Goal: Task Accomplishment & Management: Complete application form

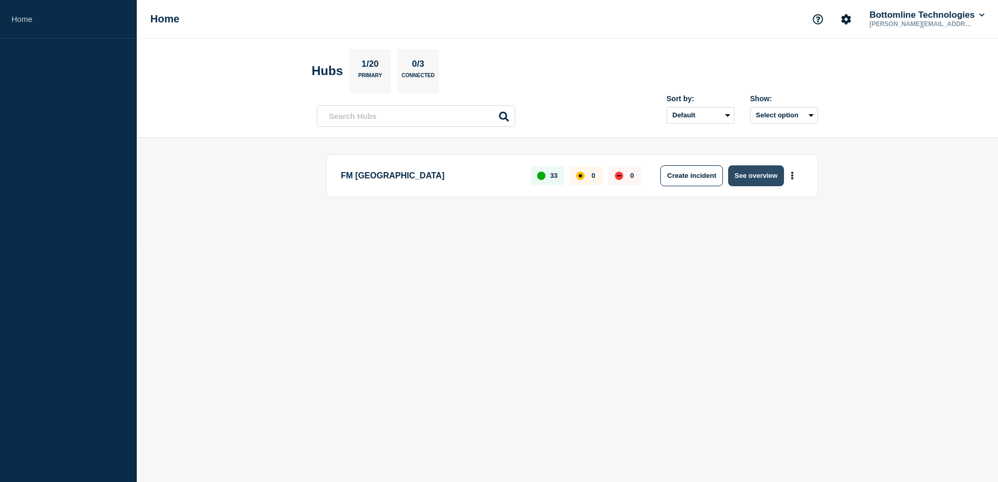
click at [752, 172] on button "See overview" at bounding box center [755, 175] width 55 height 21
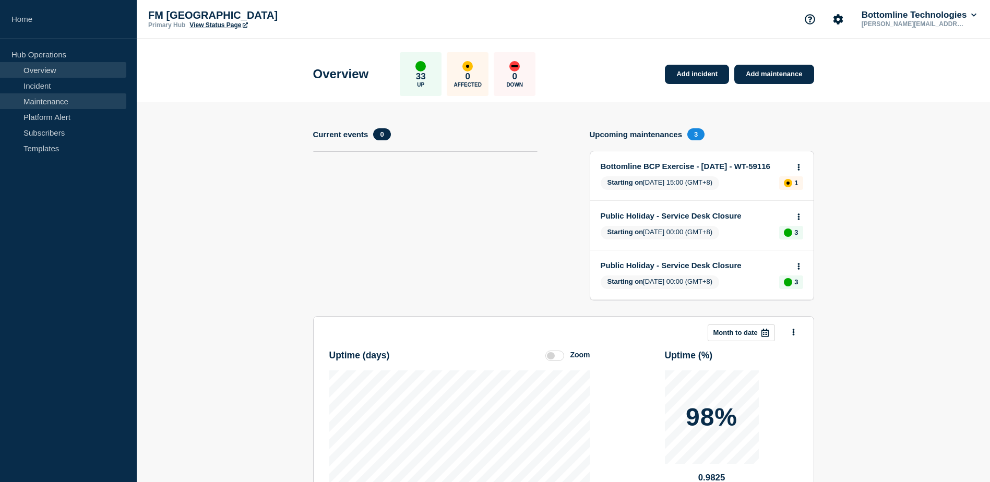
click at [91, 105] on link "Maintenance" at bounding box center [63, 101] width 126 height 16
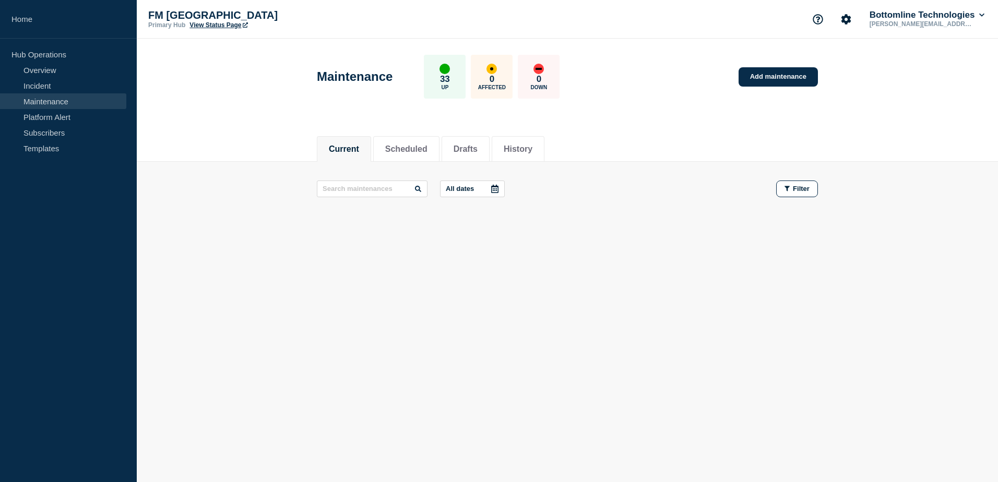
click at [86, 107] on link "Maintenance" at bounding box center [63, 101] width 126 height 16
click at [532, 148] on button "History" at bounding box center [518, 149] width 29 height 9
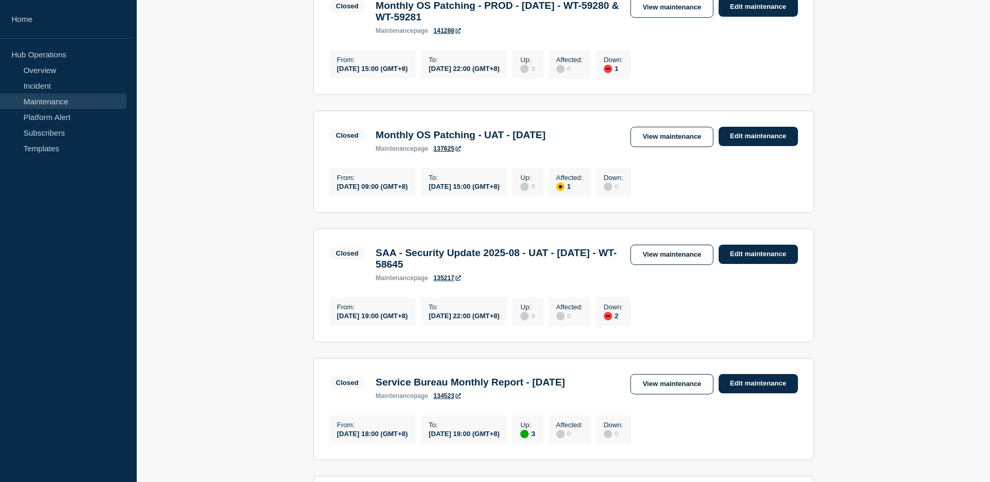
scroll to position [731, 0]
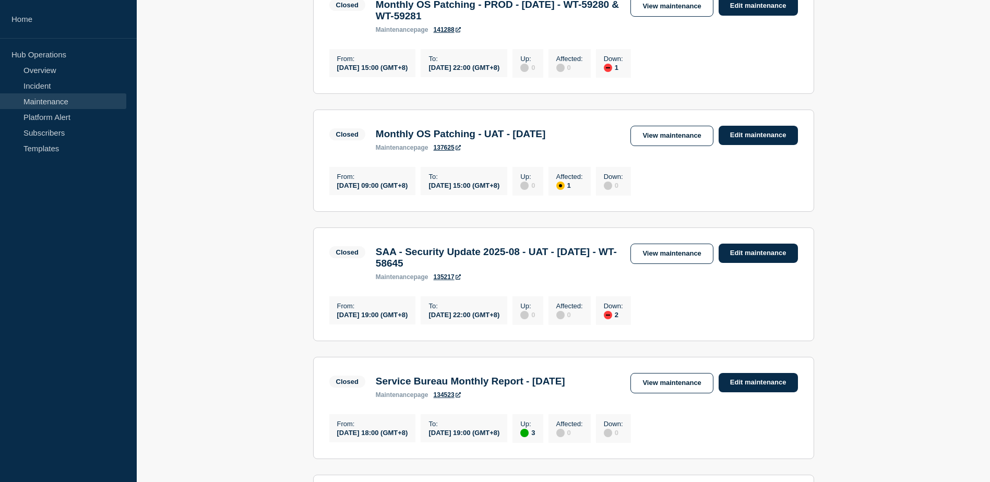
drag, startPoint x: 506, startPoint y: 323, endPoint x: 378, endPoint y: 309, distance: 128.1
click at [378, 269] on h3 "SAA - Security Update 2025-08 - UAT - [DATE] - WT-58645" at bounding box center [498, 257] width 245 height 23
drag, startPoint x: 378, startPoint y: 309, endPoint x: 410, endPoint y: 314, distance: 31.7
copy h3 "SAA - Security Update 2025-08 - UAT - [DATE] - WT-58645"
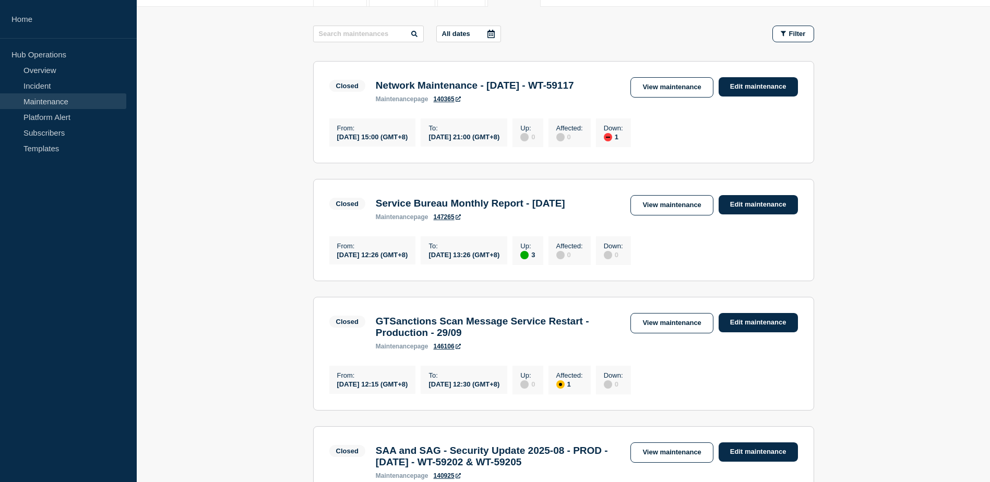
scroll to position [0, 0]
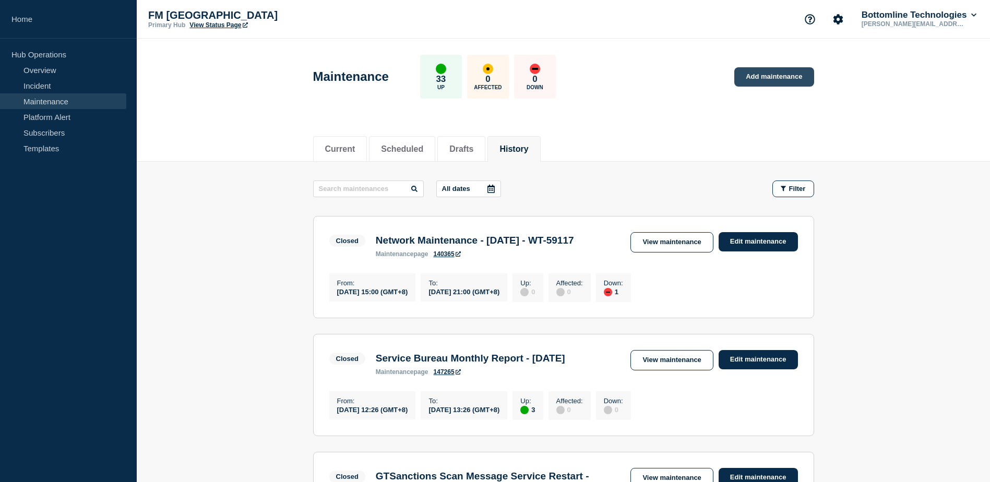
click at [769, 74] on link "Add maintenance" at bounding box center [773, 76] width 79 height 19
click at [778, 82] on link "Add maintenance" at bounding box center [773, 76] width 79 height 19
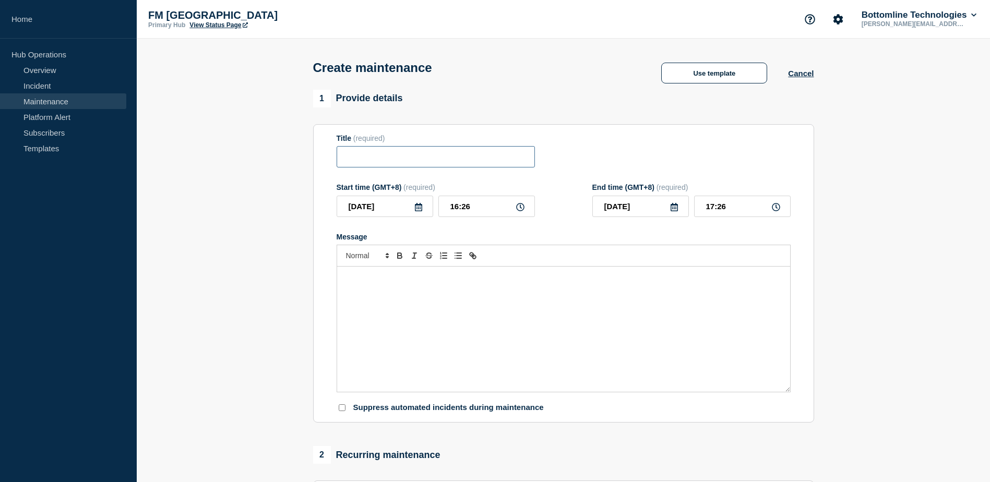
click at [488, 158] on input "Title" at bounding box center [436, 156] width 198 height 21
paste input "SAA - Security Update 2025-08 - UAT - [DATE] - WT-58645"
drag, startPoint x: 379, startPoint y: 162, endPoint x: 312, endPoint y: 171, distance: 67.9
click at [255, 166] on section "1 Provide details Title (required) SAA - Security Update 2025-08 - UAT - [DATE]…" at bounding box center [563, 452] width 853 height 724
click at [368, 157] on input "SAA - Security Update 2025-08 - UAT - [DATE] - WT-58645" at bounding box center [436, 156] width 198 height 21
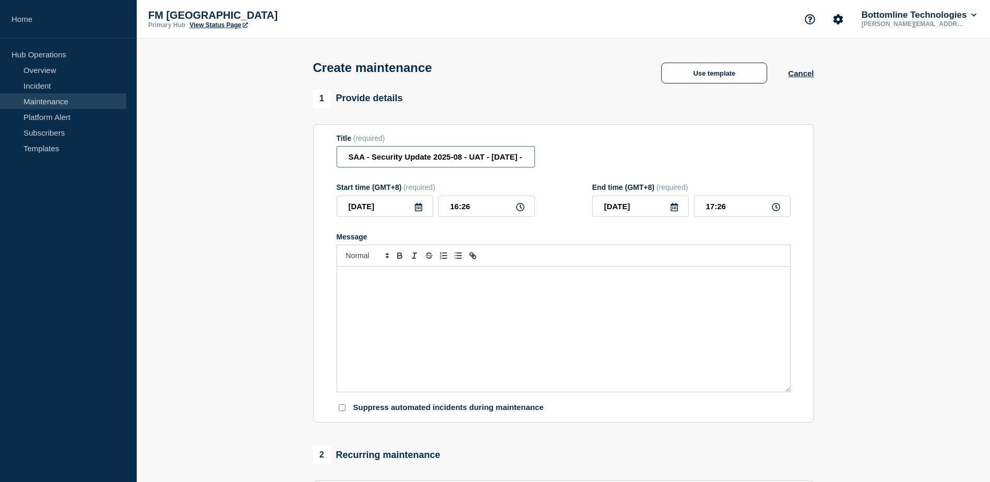
drag, startPoint x: 365, startPoint y: 157, endPoint x: 335, endPoint y: 156, distance: 30.3
click at [335, 156] on section "Title (required) SAA - Security Update 2025-08 - UAT - [DATE] - WT-58645 Start …" at bounding box center [563, 273] width 501 height 299
click at [474, 161] on input "SNL - SWIFTnet Link upgrade - UAT - [DATE] - WT-58645" at bounding box center [436, 156] width 198 height 21
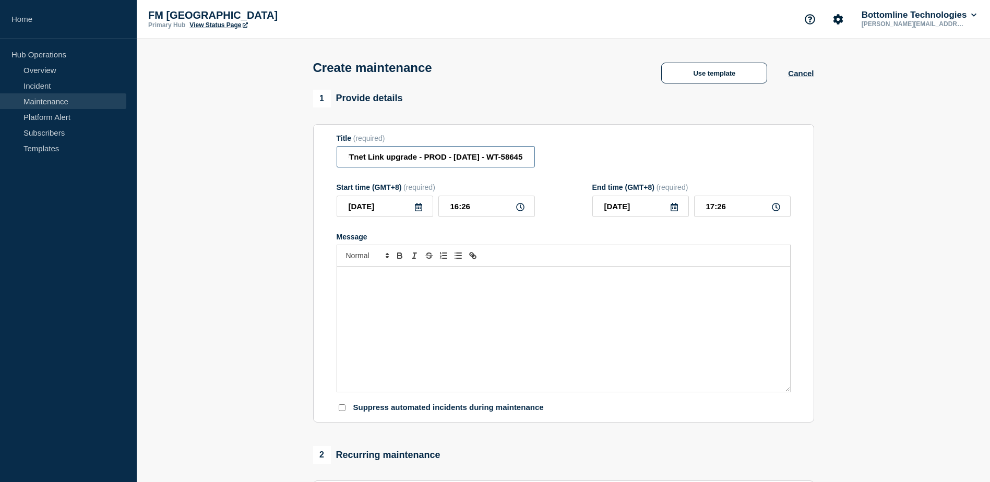
drag, startPoint x: 549, startPoint y: 158, endPoint x: 565, endPoint y: 158, distance: 15.1
click at [568, 158] on div "Title (required) SNL - SWIFTnet Link upgrade - PROD - [DATE] - WT-58645" at bounding box center [564, 151] width 454 height 34
click at [506, 159] on input "SNL - SWIFTnet Link upgrade - PROD - [DATE] - WT-58645" at bounding box center [436, 156] width 198 height 21
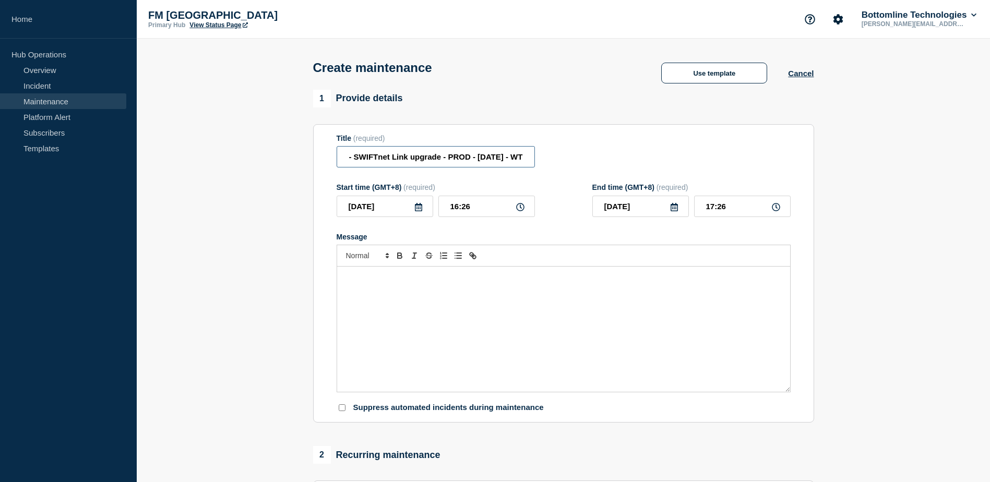
click at [463, 158] on input "SNL - SWIFTnet Link upgrade - PROD - [DATE] - WT" at bounding box center [436, 156] width 198 height 21
drag, startPoint x: 500, startPoint y: 159, endPoint x: 525, endPoint y: 157, distance: 25.2
click at [525, 157] on input "SNL - SWIFTnet Link upgrade - PROD - [DATE] - WT" at bounding box center [436, 156] width 198 height 21
click at [519, 158] on input "SNL - SWIFTnet Link upgrade - PROD - [DATE] - WT" at bounding box center [436, 156] width 198 height 21
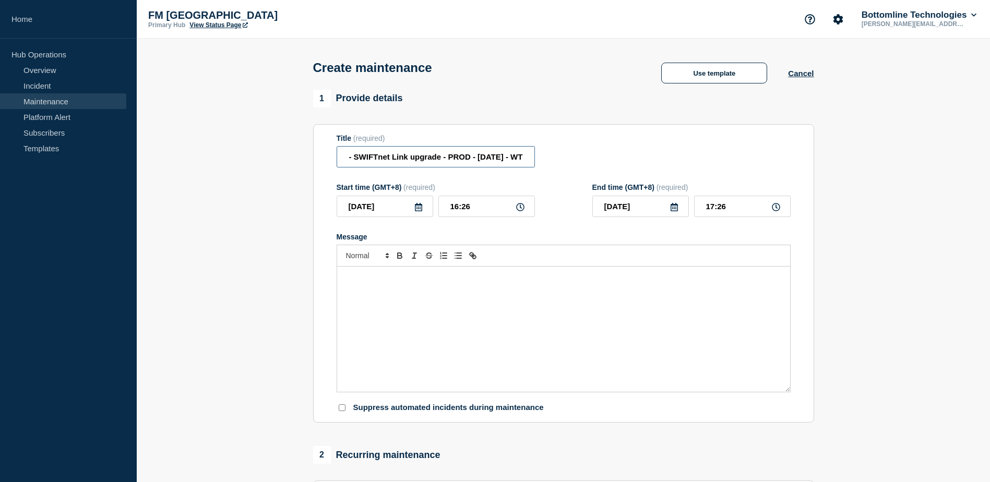
scroll to position [0, 0]
click at [528, 158] on input "SNL - SWIFTnet Link upgrade - PROD - [DATE] - WT" at bounding box center [436, 156] width 198 height 21
click at [515, 158] on input "SNL - SWIFTnet Link upgrade - PROD - [DATE] - WT" at bounding box center [436, 156] width 198 height 21
click at [528, 155] on input "SNL - SWIFTnet Link upgrade - PROD - [DATE] - WT" at bounding box center [436, 156] width 198 height 21
click at [519, 157] on input "SNL - SWIFTnet Link upgrade - PROD - [DATE] - WT" at bounding box center [436, 156] width 198 height 21
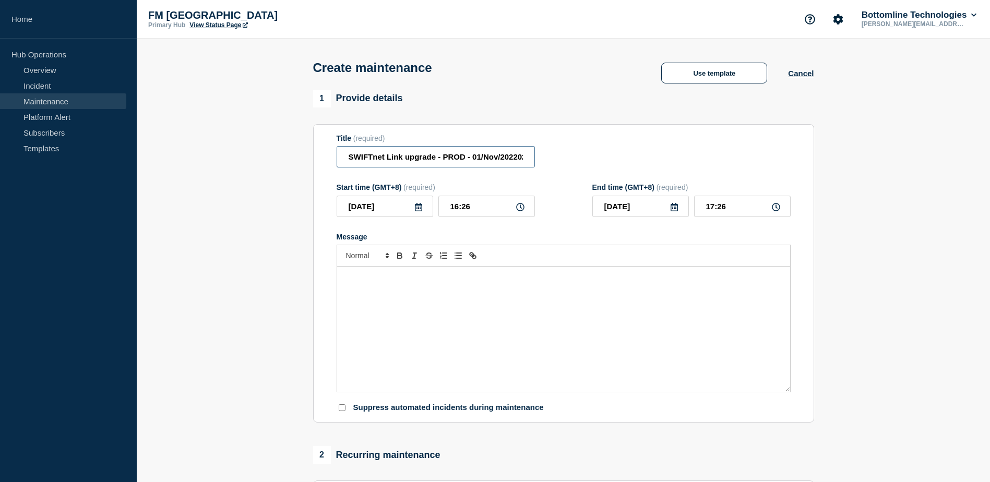
scroll to position [0, 31]
paste input "WT-60598"
drag, startPoint x: 500, startPoint y: 159, endPoint x: 318, endPoint y: 185, distance: 183.9
click at [313, 181] on section "Title (required) SNL - SWIFTnet Link upgrade - PROD - [DATE] - WT-60598 Start t…" at bounding box center [563, 273] width 501 height 299
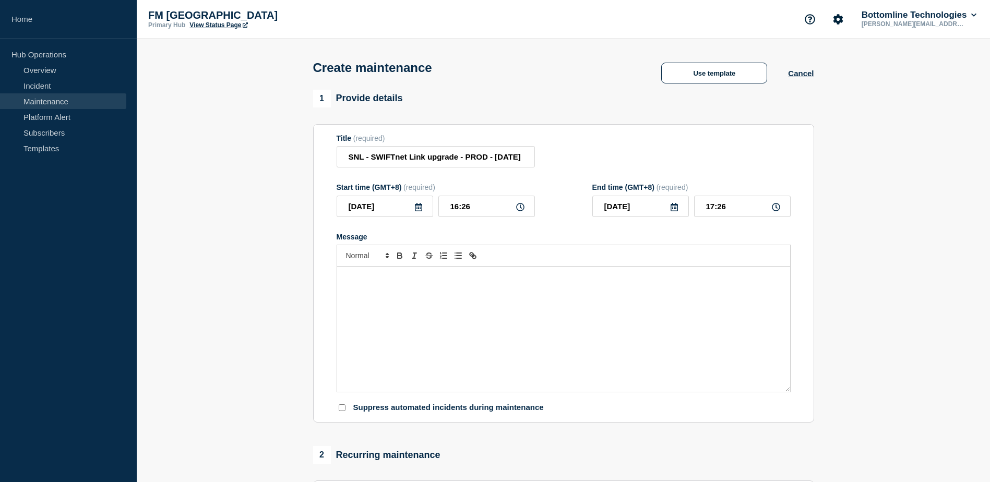
click at [626, 138] on div "Title (required) SNL - SWIFTnet Link upgrade - PROD - [DATE] - WT-60598" at bounding box center [564, 151] width 454 height 34
drag, startPoint x: 386, startPoint y: 159, endPoint x: 356, endPoint y: 153, distance: 30.3
click at [326, 156] on section "Title (required) SNL - SWIFTnet Link upgrade - PROD - [DATE] - WT-60598 Start t…" at bounding box center [563, 273] width 501 height 299
click at [379, 152] on input "SNL - SWIFTnet Link upgrade - PROD - [DATE] - WT-60598" at bounding box center [436, 156] width 198 height 21
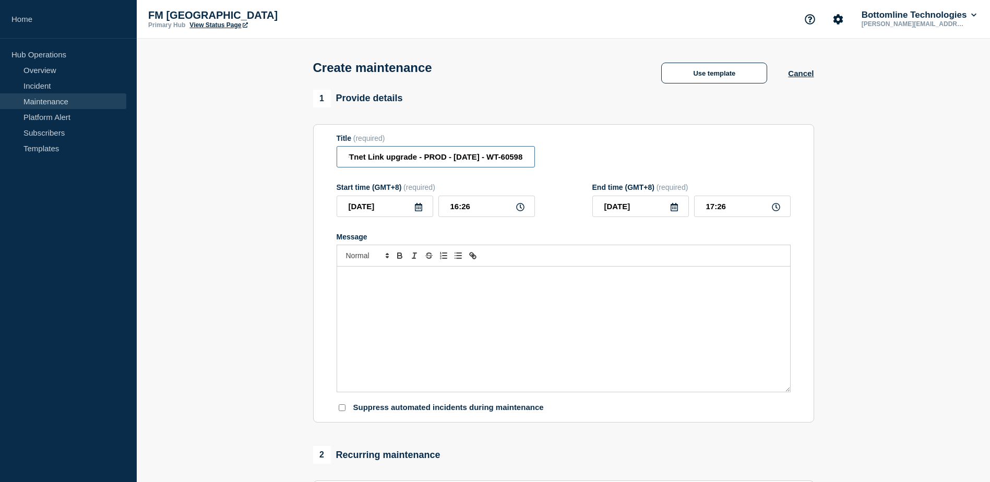
drag, startPoint x: 368, startPoint y: 157, endPoint x: 531, endPoint y: 167, distance: 163.6
click at [531, 167] on input "SNL - SWIFTnet Link upgrade - PROD - [DATE] - WT-60598" at bounding box center [436, 156] width 198 height 21
click at [399, 161] on input "SNL - SWIFTnet Link upgrade - PROD - [DATE] - WT-60598" at bounding box center [436, 156] width 198 height 21
click at [473, 158] on input "SNL - SWIFTnet Link upgrade [DATE]- PROD - [DATE] - WT-60598" at bounding box center [436, 156] width 198 height 21
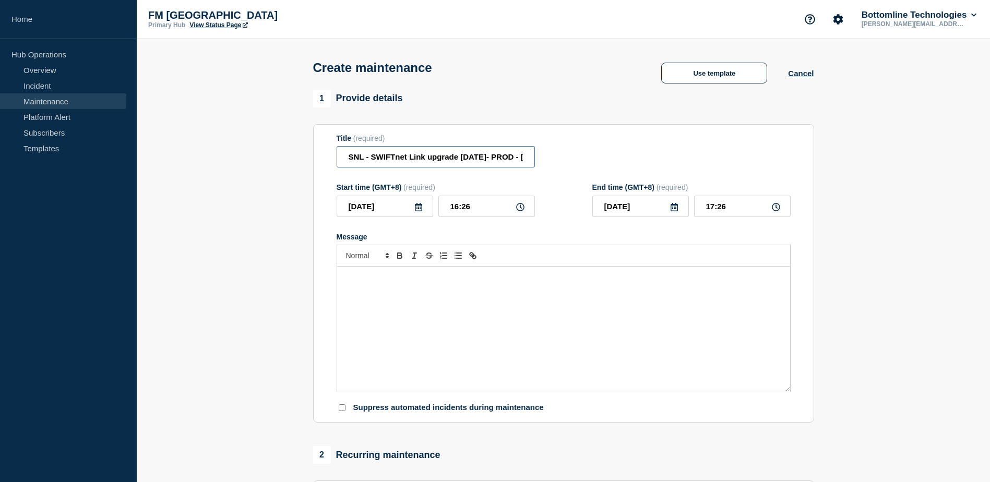
type input "SNL - SWIFTnet Link upgrade [DATE]- PROD - [DATE] - WT-60598"
click at [519, 298] on div "Message" at bounding box center [563, 329] width 453 height 125
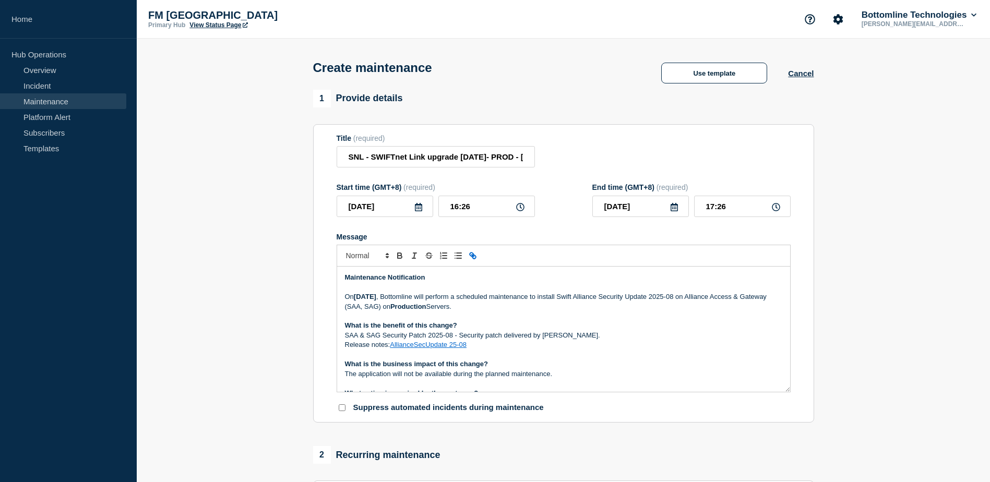
click at [361, 280] on strong "Maintenance Notification" at bounding box center [385, 277] width 80 height 8
click at [362, 296] on strong "[DATE]" at bounding box center [365, 297] width 22 height 8
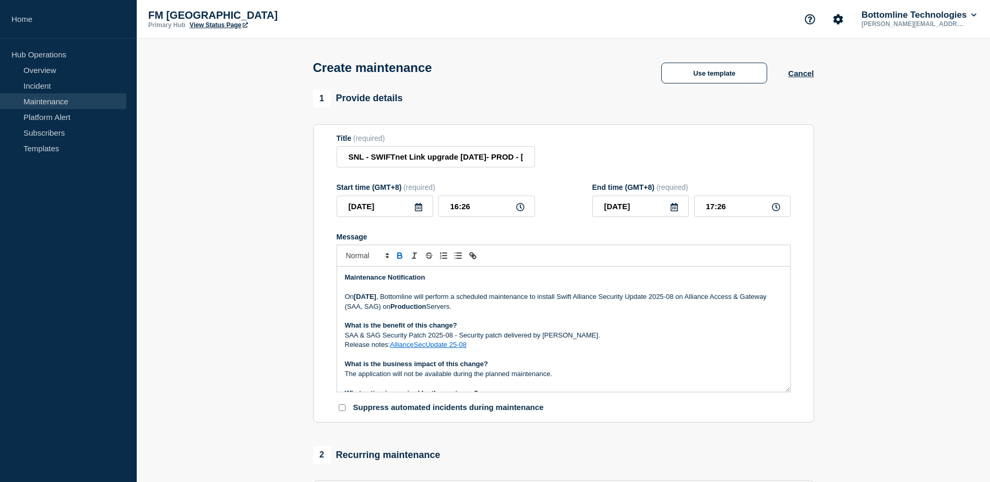
click at [362, 296] on strong "[DATE]" at bounding box center [365, 297] width 22 height 8
click at [422, 209] on icon at bounding box center [418, 207] width 8 height 8
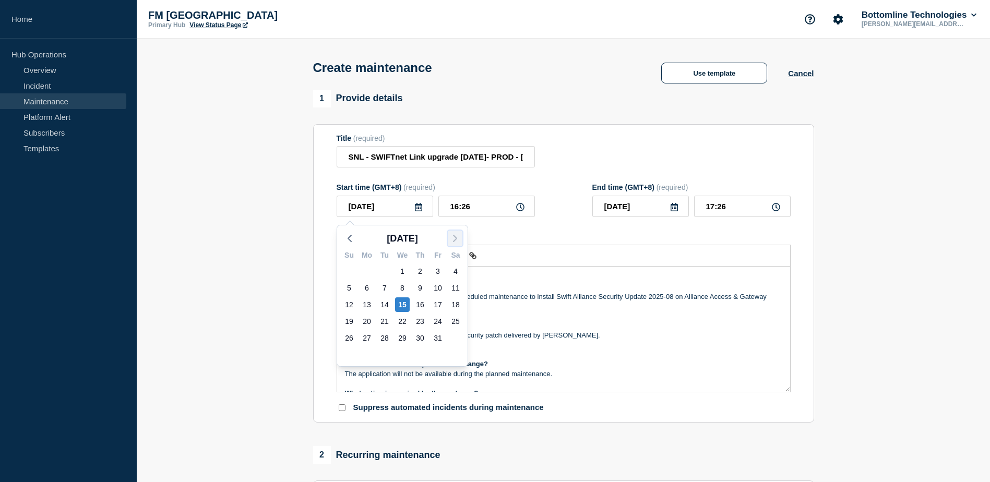
click at [460, 237] on icon "button" at bounding box center [455, 238] width 13 height 13
click at [456, 270] on div "1" at bounding box center [455, 271] width 15 height 15
type input "[DATE]"
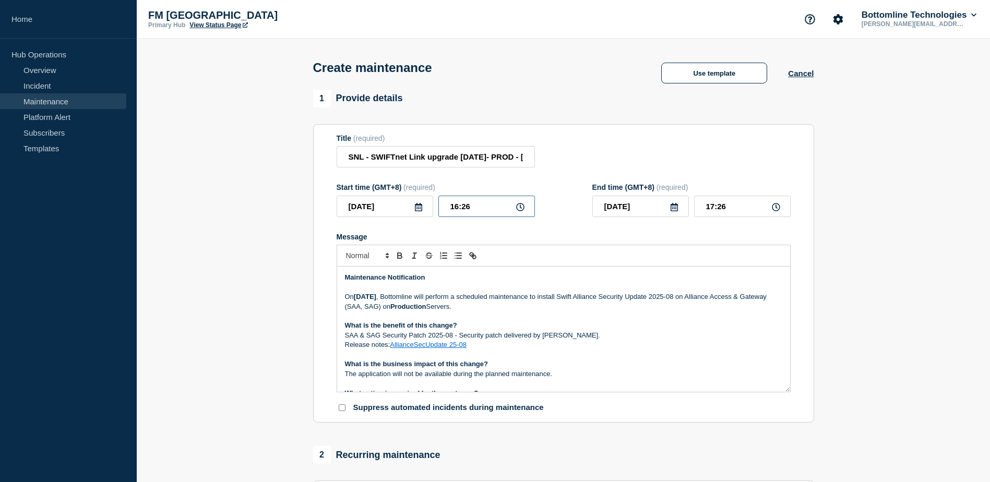
click at [477, 208] on input "16:26" at bounding box center [486, 206] width 97 height 21
click at [460, 206] on input "16:26" at bounding box center [486, 206] width 97 height 21
type input "03:26"
type input "04:26"
type input "03:36"
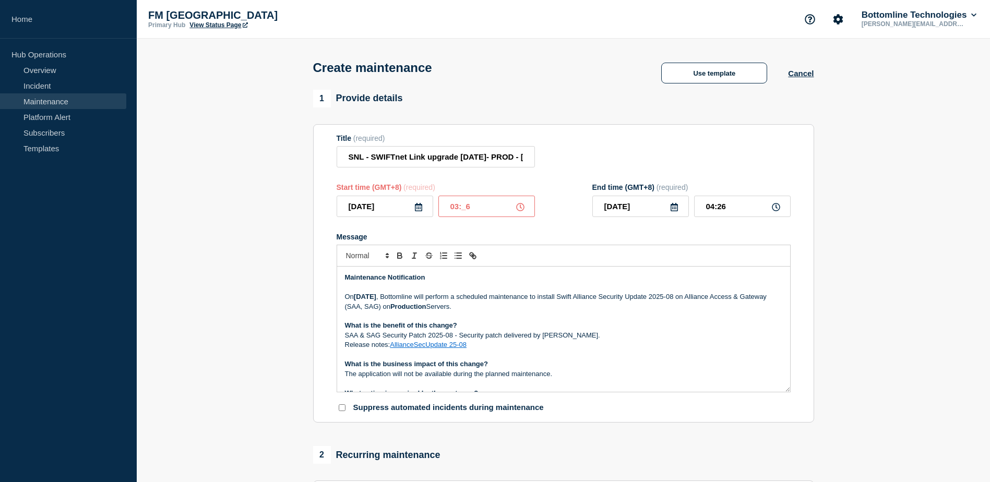
type input "04:36"
type input "03:30"
click at [713, 207] on input "04:30" at bounding box center [742, 206] width 97 height 21
type input "05:30"
click at [413, 288] on p "Message" at bounding box center [563, 287] width 437 height 9
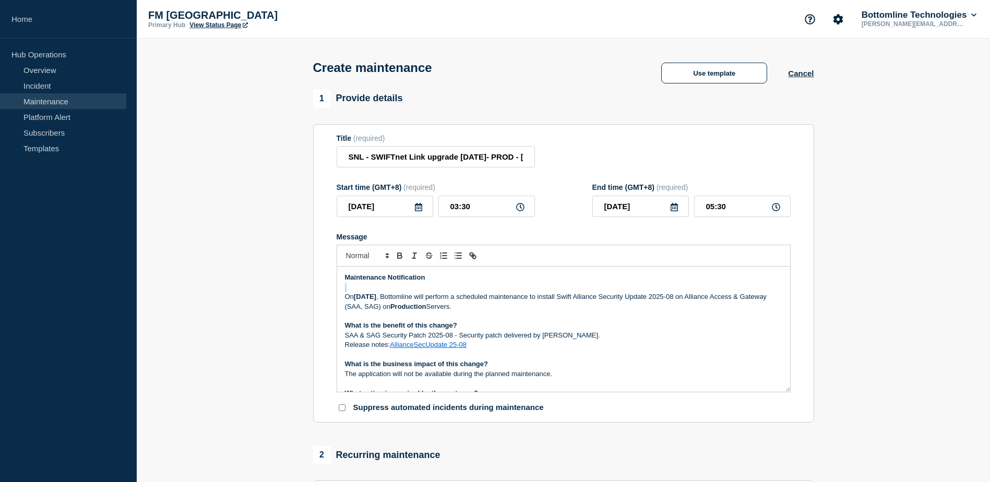
click at [413, 288] on p "Message" at bounding box center [563, 287] width 437 height 9
click at [381, 304] on p "[DATE][DATE] , Bottomline will perform a scheduled maintenance to install Swift…" at bounding box center [563, 301] width 437 height 19
drag, startPoint x: 653, startPoint y: 300, endPoint x: 643, endPoint y: 299, distance: 10.4
click at [622, 299] on p "[DATE][DATE] , Bottomline will perform a scheduled maintenance to install Swift…" at bounding box center [563, 301] width 437 height 19
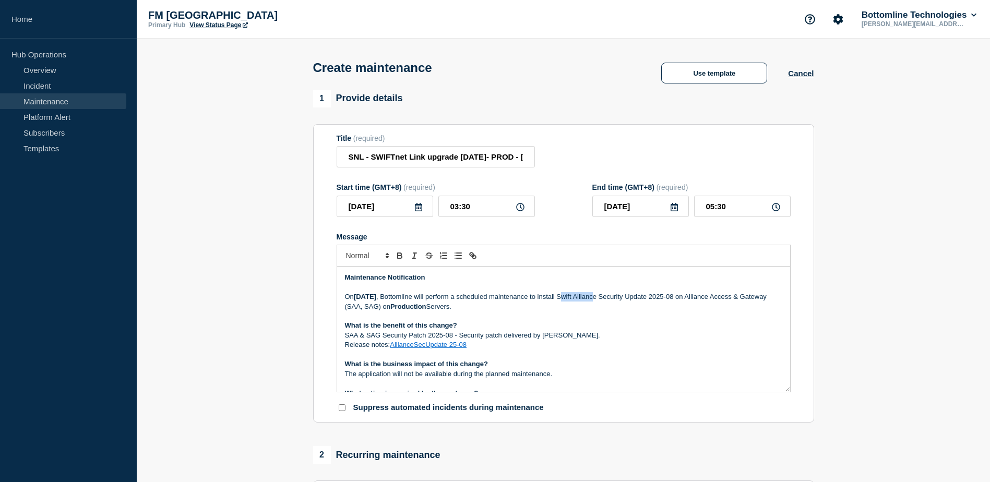
click at [653, 299] on p "[DATE][DATE] , Bottomline will perform a scheduled maintenance to install Swift…" at bounding box center [563, 301] width 437 height 19
click at [732, 299] on p "[DATE][DATE] , Bottomline will perform a scheduled maintenance to install Swift…" at bounding box center [563, 301] width 437 height 19
drag, startPoint x: 620, startPoint y: 302, endPoint x: 770, endPoint y: 300, distance: 149.3
click at [770, 300] on p "[DATE][DATE] , Bottomline will perform a scheduled maintenance to install Swift…" at bounding box center [563, 301] width 437 height 19
drag, startPoint x: 680, startPoint y: 300, endPoint x: 367, endPoint y: 306, distance: 312.6
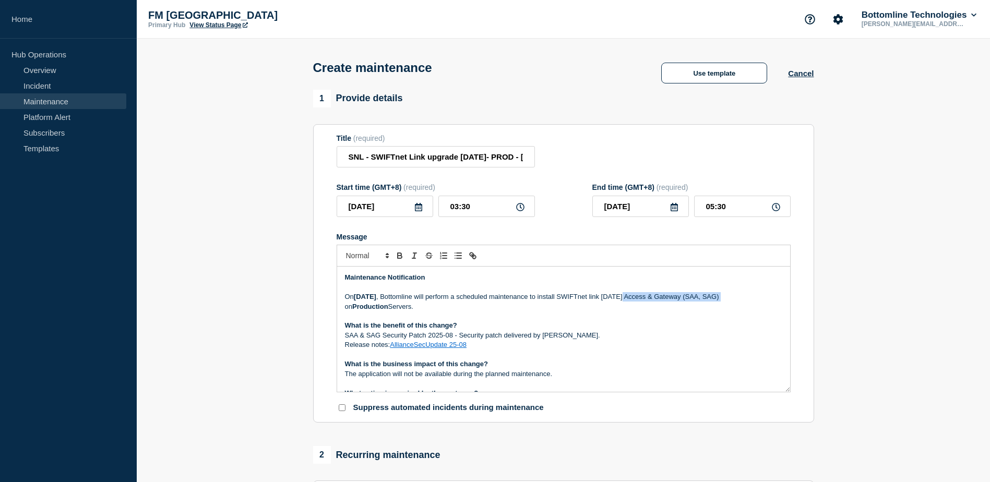
click at [366, 306] on p "[DATE][DATE] , Bottomline will perform a scheduled maintenance to install SWIFT…" at bounding box center [563, 301] width 437 height 19
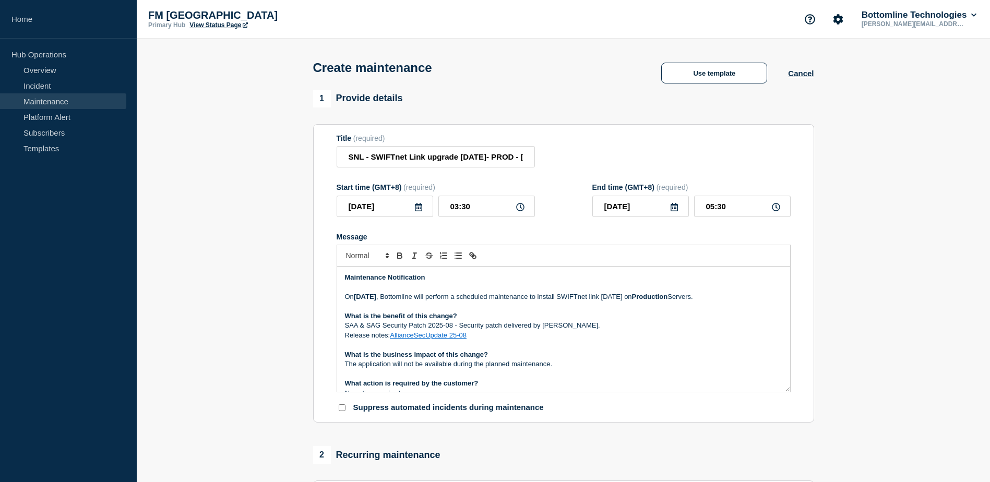
click at [593, 321] on p "What is the benefit of this change?" at bounding box center [563, 316] width 437 height 9
drag, startPoint x: 453, startPoint y: 327, endPoint x: 345, endPoint y: 324, distance: 108.1
click at [345, 324] on p "SAA & SAG Security Patch 2025-08 - Security patch delivered by [PERSON_NAME]." at bounding box center [563, 325] width 437 height 9
drag, startPoint x: 469, startPoint y: 341, endPoint x: 392, endPoint y: 340, distance: 76.7
click at [392, 340] on p "Release notes: AllianceSecUpdate 25-08" at bounding box center [563, 335] width 437 height 9
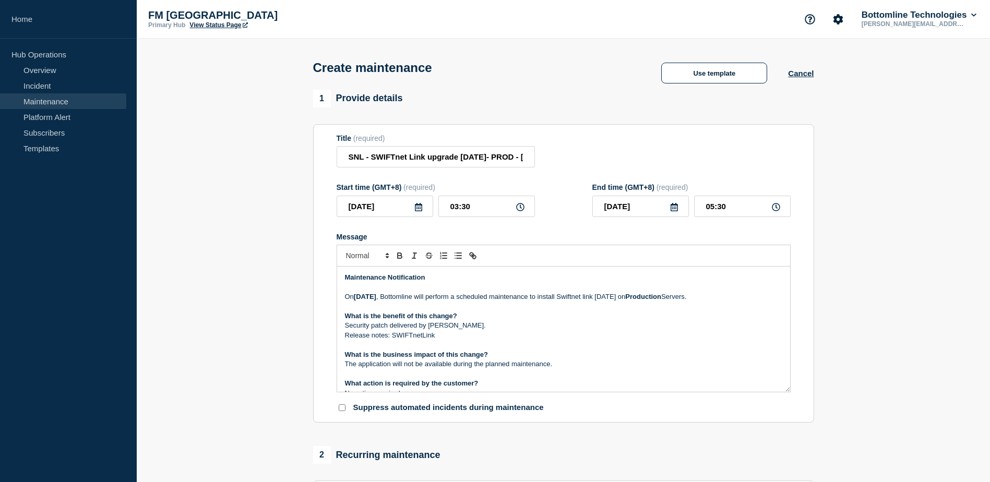
click at [414, 337] on p "Release notes: SWIFTnetLink" at bounding box center [563, 335] width 437 height 9
click at [472, 259] on icon "Toggle link" at bounding box center [474, 257] width 4 height 4
paste input "[URL][DOMAIN_NAME]"
click at [427, 330] on p "Security patch delivered by [PERSON_NAME]." at bounding box center [563, 325] width 437 height 9
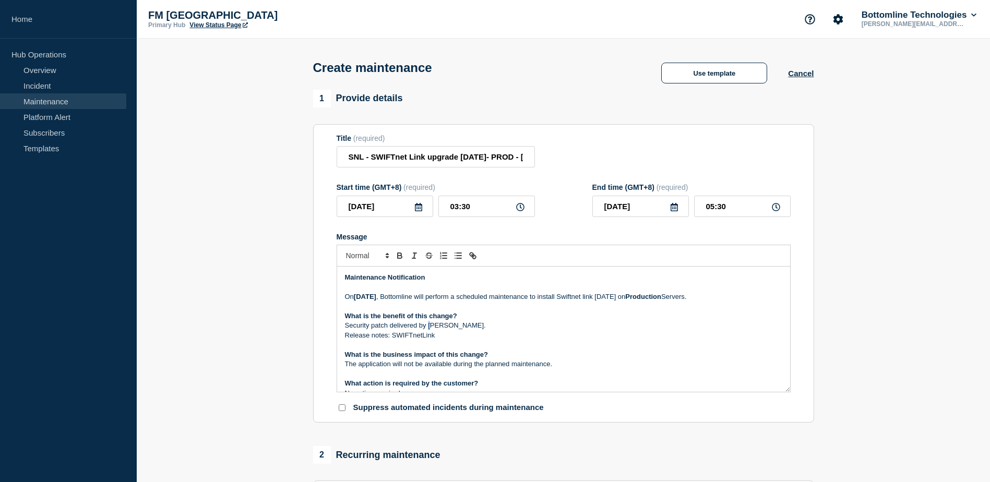
click at [427, 330] on p "Security patch delivered by [PERSON_NAME]." at bounding box center [563, 325] width 437 height 9
click at [422, 336] on p "Release notes: SWIFTnetLink" at bounding box center [563, 335] width 437 height 9
click at [418, 339] on p "Release notes: SWIFTnetlink_7760" at bounding box center [563, 335] width 437 height 9
click at [433, 338] on p "Release notes: SWIFTNetlink_7760" at bounding box center [563, 335] width 437 height 9
click at [434, 337] on p "Release notes: SWIFTNet_link_7760" at bounding box center [563, 335] width 437 height 9
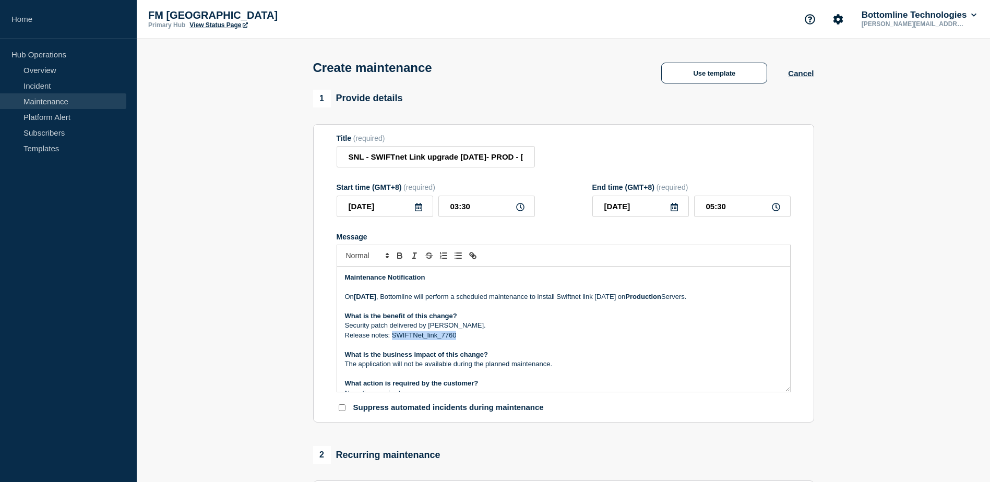
click at [434, 337] on p "Release notes: SWIFTNet_link_7760" at bounding box center [563, 335] width 437 height 9
click at [474, 260] on icon "Toggle link" at bounding box center [472, 255] width 9 height 9
click at [440, 354] on input "SWIFTNet_link_7760" at bounding box center [430, 355] width 89 height 14
paste input "[URL][DOMAIN_NAME]"
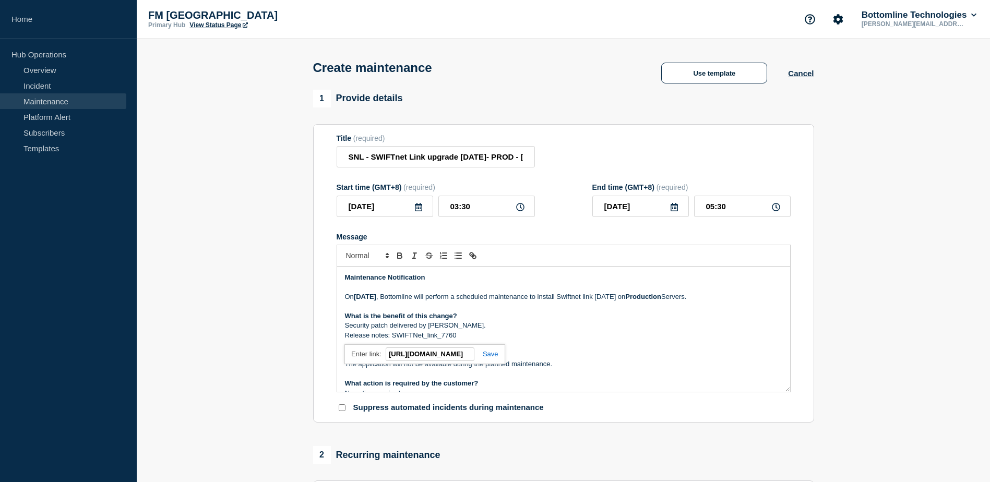
drag, startPoint x: 450, startPoint y: 354, endPoint x: 304, endPoint y: 352, distance: 146.6
click at [296, 353] on section "1 Provide details Title (required) SNL - SWIFTnet Link upgrade [DATE]- PROD - […" at bounding box center [563, 452] width 853 height 724
click at [487, 353] on link at bounding box center [486, 354] width 24 height 8
click at [433, 339] on link "SWIFTNet_link_7760" at bounding box center [422, 335] width 65 height 8
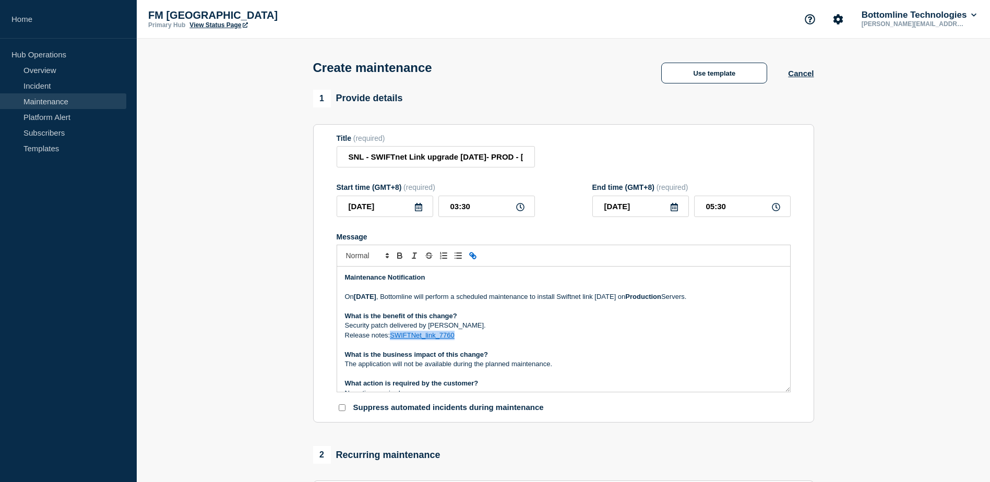
click at [440, 339] on link "SWIFTNet_link_7760" at bounding box center [422, 335] width 65 height 8
click at [459, 355] on link at bounding box center [446, 354] width 25 height 8
type input "[URL][DOMAIN_NAME]"
paste input "[URL][DOMAIN_NAME]"
type input "[URL][DOMAIN_NAME]"
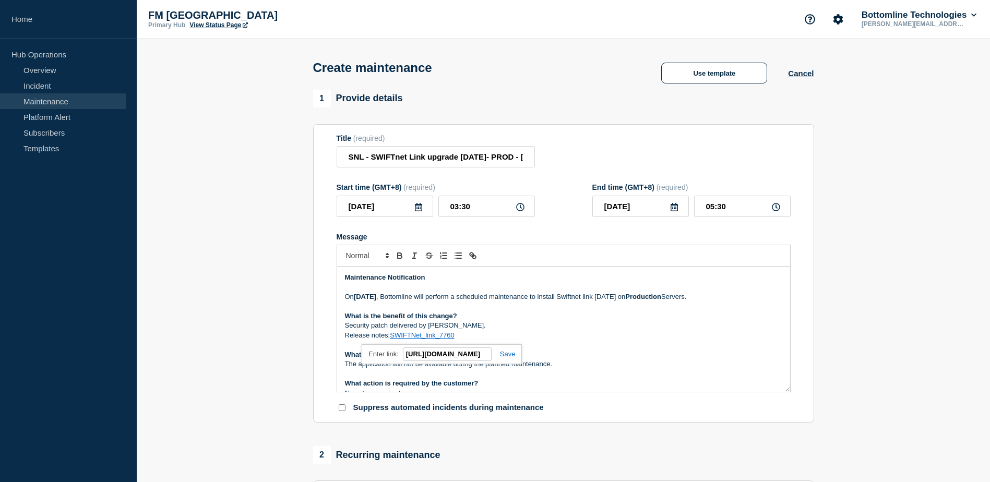
scroll to position [0, 167]
click at [507, 358] on link at bounding box center [504, 354] width 24 height 8
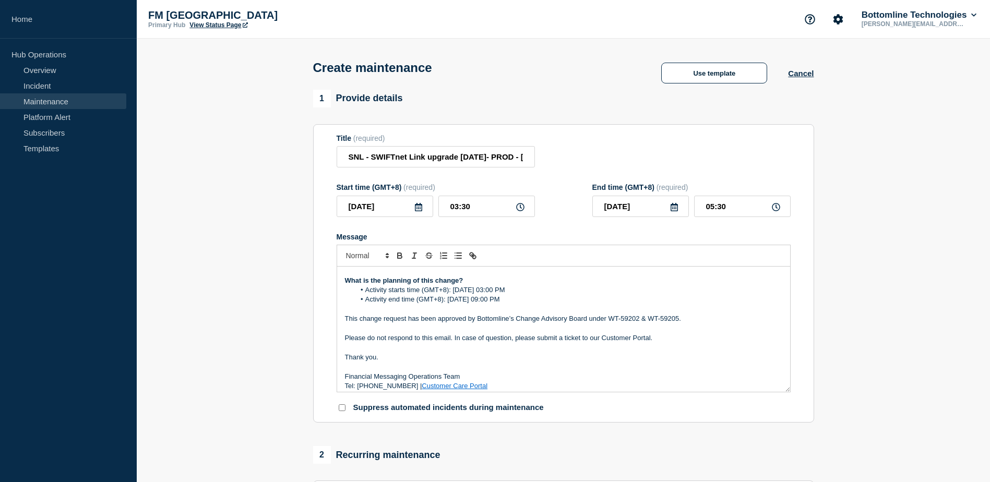
scroll to position [138, 0]
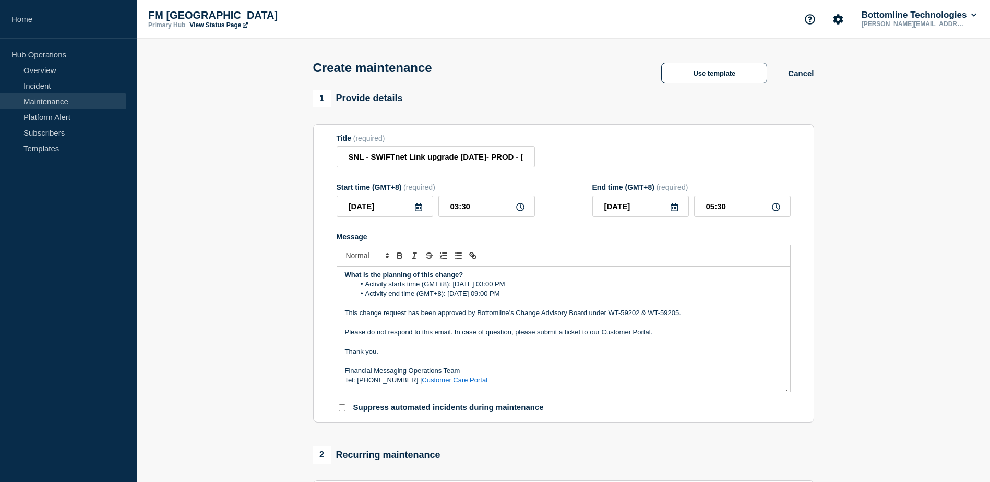
click at [488, 288] on li "Activity starts time (GMT+8): [DATE] 03:00 PM" at bounding box center [568, 284] width 427 height 9
click at [471, 209] on input "03:30" at bounding box center [486, 206] width 97 height 21
type input "03:00"
type input "05:00"
drag, startPoint x: 696, startPoint y: 318, endPoint x: 662, endPoint y: 319, distance: 34.0
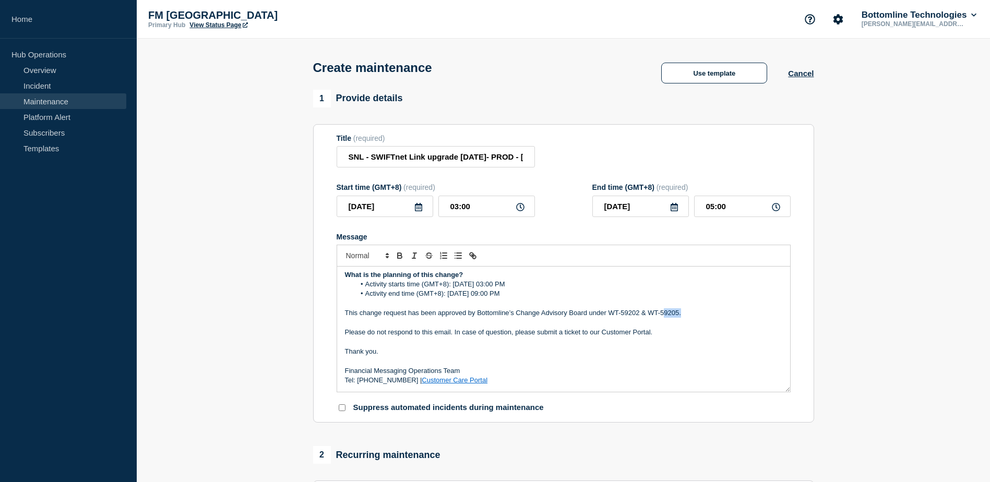
click at [662, 318] on p "This change request has been approved by Bottomline’s Change Advisory Board und…" at bounding box center [563, 312] width 437 height 9
drag, startPoint x: 471, startPoint y: 156, endPoint x: 547, endPoint y: 154, distance: 75.7
click at [547, 154] on div "Title (required) SNL - SWIFTnet Link upgrade [DATE]- PROD - [DATE] - WT-60598" at bounding box center [564, 151] width 454 height 34
click at [493, 155] on input "SNL - SWIFTnet Link upgrade [DATE]- PROD - [DATE] - WT-60598" at bounding box center [436, 156] width 198 height 21
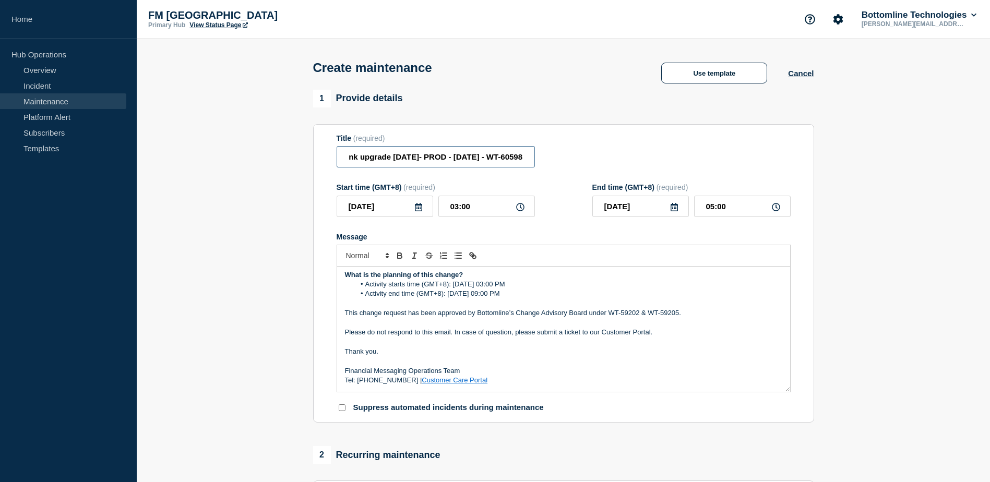
click at [493, 155] on input "SNL - SWIFTnet Link upgrade [DATE]- PROD - [DATE] - WT-60598" at bounding box center [436, 156] width 198 height 21
click at [491, 155] on input "SNL - SWIFTnet Link upgrade [DATE]- PROD - [DATE] - WT-60598" at bounding box center [436, 156] width 198 height 21
drag, startPoint x: 487, startPoint y: 157, endPoint x: 525, endPoint y: 158, distance: 38.6
click at [525, 158] on input "SNL - SWIFTnet Link upgrade [DATE]- PROD - [DATE] - WT-60598" at bounding box center [436, 156] width 198 height 21
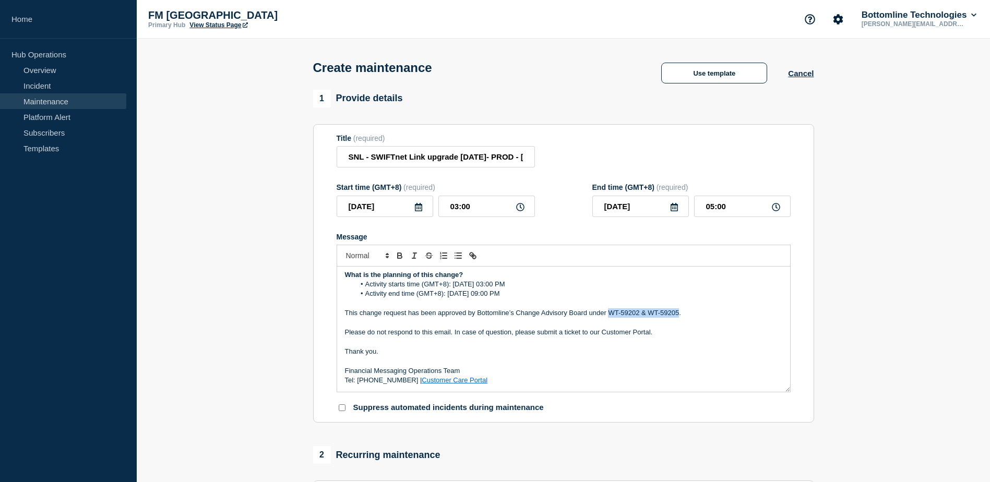
drag, startPoint x: 678, startPoint y: 314, endPoint x: 608, endPoint y: 317, distance: 70.0
click at [608, 317] on p "This change request has been approved by Bottomline’s Change Advisory Board und…" at bounding box center [563, 312] width 437 height 9
click at [425, 335] on p "Please do not respond to this email. In case of question, please submit a ticke…" at bounding box center [563, 332] width 437 height 9
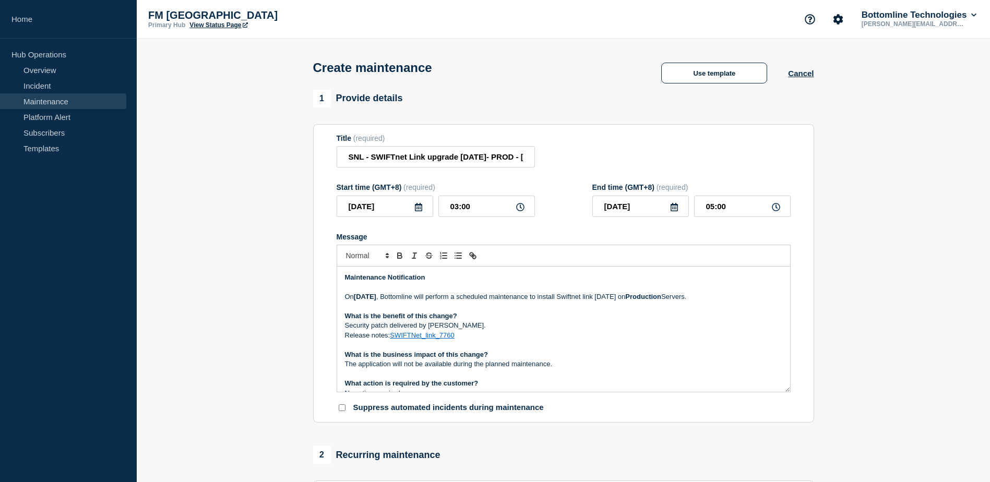
click at [376, 296] on strong "[DATE]" at bounding box center [365, 297] width 22 height 8
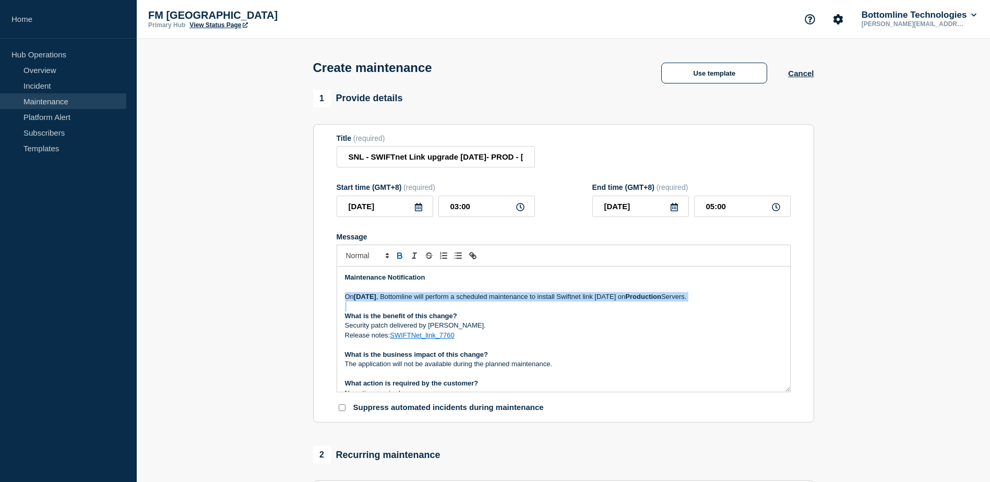
click at [376, 296] on strong "[DATE]" at bounding box center [365, 297] width 22 height 8
click at [481, 301] on p "[DATE][DATE] , Bottomline will perform a scheduled maintenance to install Swift…" at bounding box center [563, 296] width 437 height 9
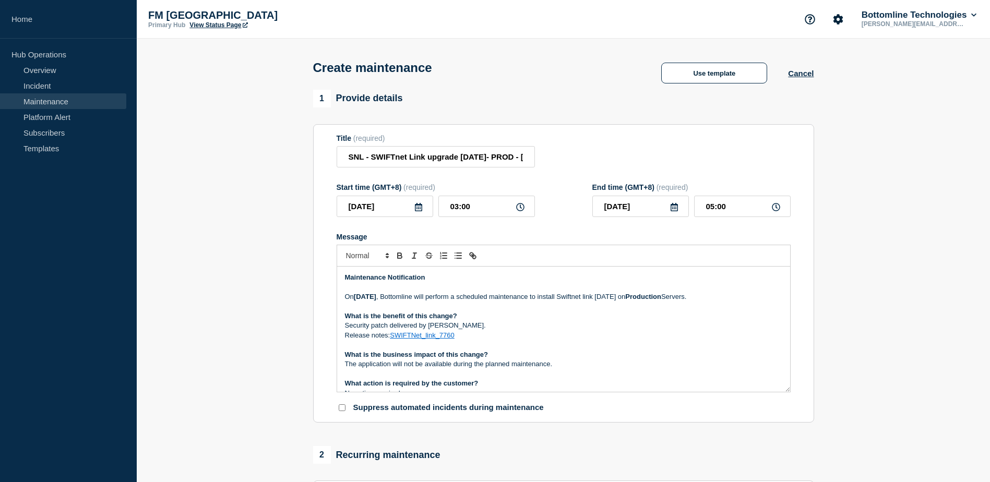
click at [375, 318] on strong "What is the benefit of this change?" at bounding box center [401, 316] width 112 height 8
click at [383, 327] on p "Security patch delivered by [PERSON_NAME]." at bounding box center [563, 325] width 437 height 9
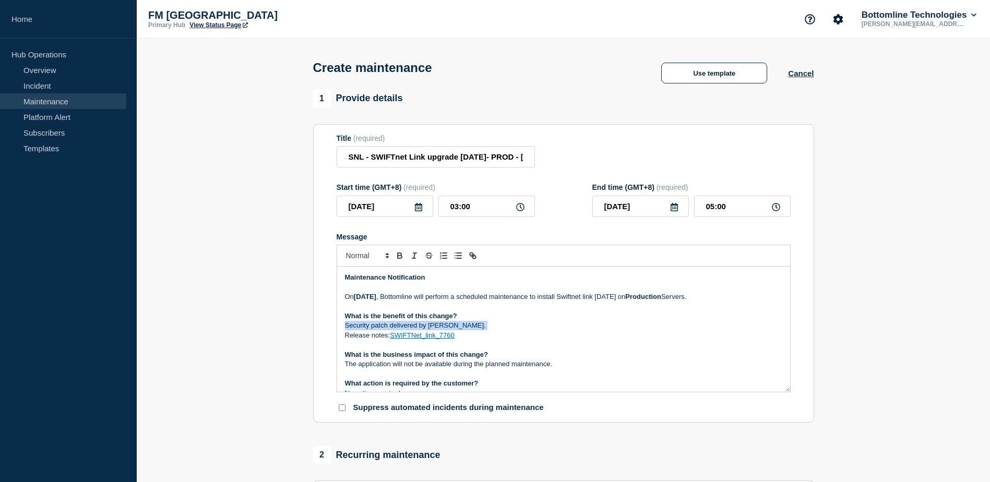
click at [383, 327] on p "Security patch delivered by [PERSON_NAME]." at bounding box center [563, 325] width 437 height 9
click at [350, 327] on p "Security patch delivered by [PERSON_NAME]." at bounding box center [563, 325] width 437 height 9
click at [370, 337] on p "Release notes: SWIFTNet_link_7760" at bounding box center [563, 335] width 437 height 9
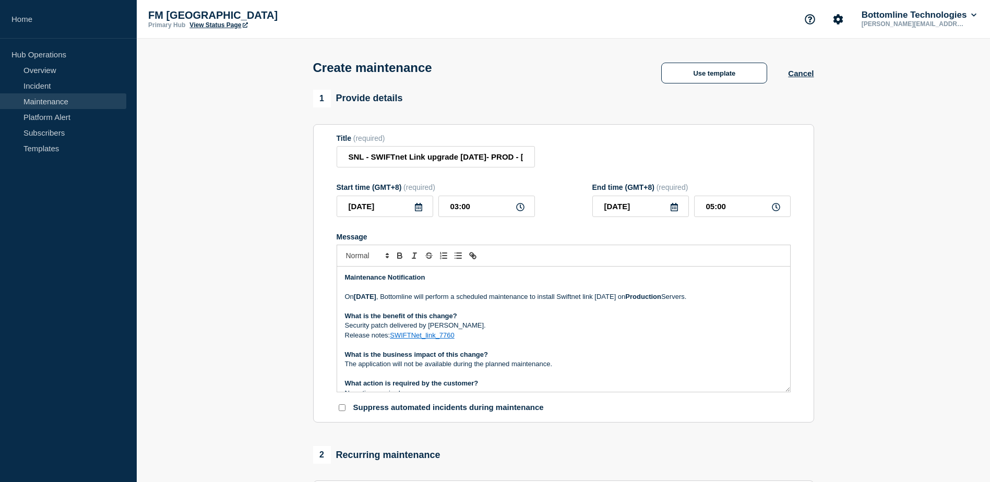
click at [363, 330] on p "Security patch delivered by [PERSON_NAME]." at bounding box center [563, 325] width 437 height 9
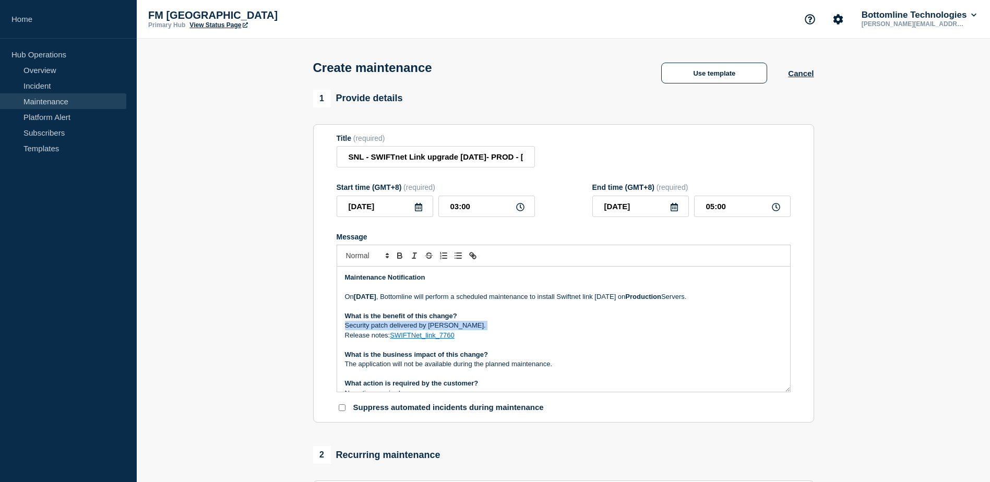
click at [363, 330] on p "Security patch delivered by [PERSON_NAME]." at bounding box center [563, 325] width 437 height 9
click at [356, 325] on p "Security patch delivered by [PERSON_NAME]." at bounding box center [563, 325] width 437 height 9
click at [373, 325] on p "Security patch delivered by [PERSON_NAME]." at bounding box center [563, 325] width 437 height 9
drag, startPoint x: 444, startPoint y: 327, endPoint x: 348, endPoint y: 330, distance: 96.6
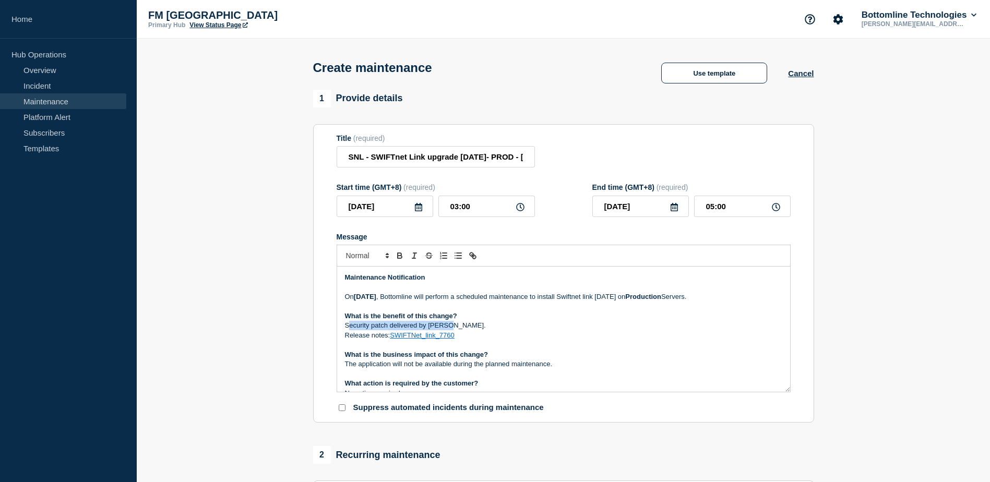
click at [348, 330] on p "Security patch delivered by [PERSON_NAME]." at bounding box center [563, 325] width 437 height 9
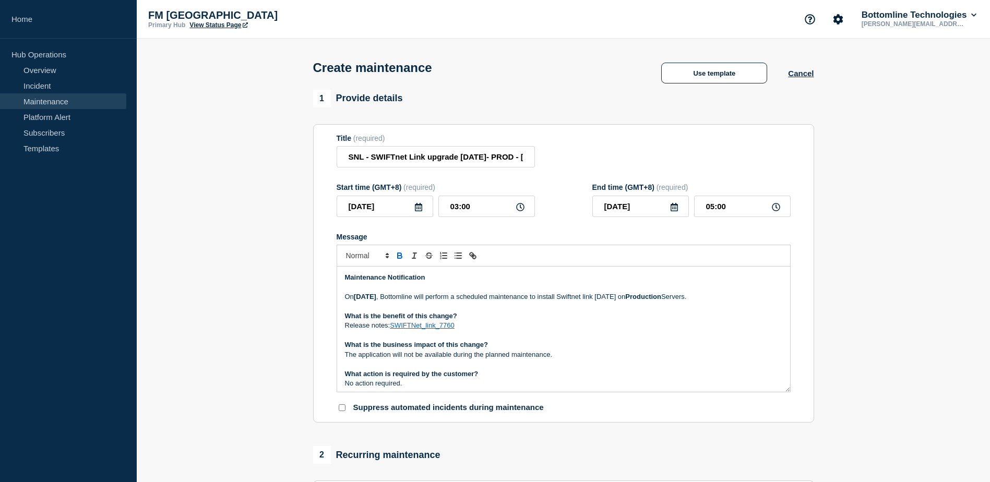
click at [362, 345] on strong "What is the business impact of this change?" at bounding box center [416, 345] width 143 height 8
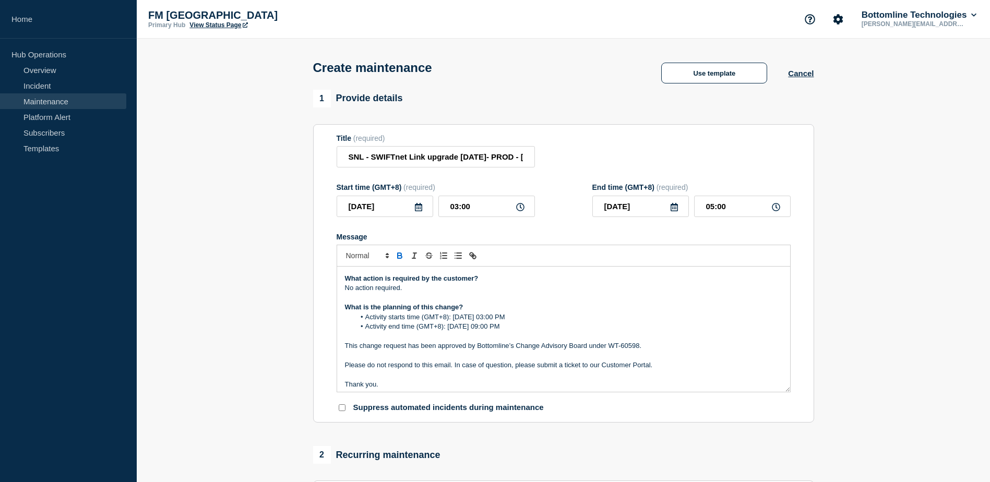
scroll to position [104, 0]
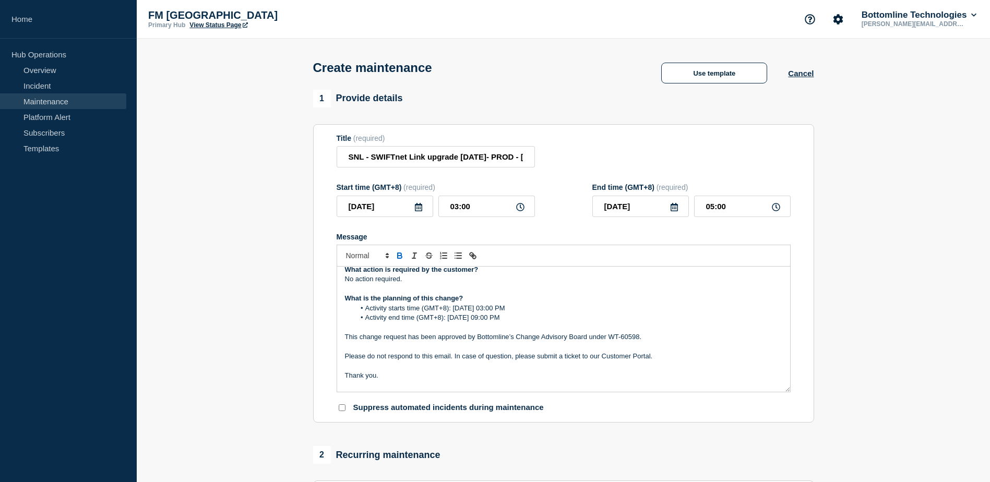
click at [534, 320] on li "Activity end time (GMT+8): [DATE] 09:00 PM" at bounding box center [568, 317] width 427 height 9
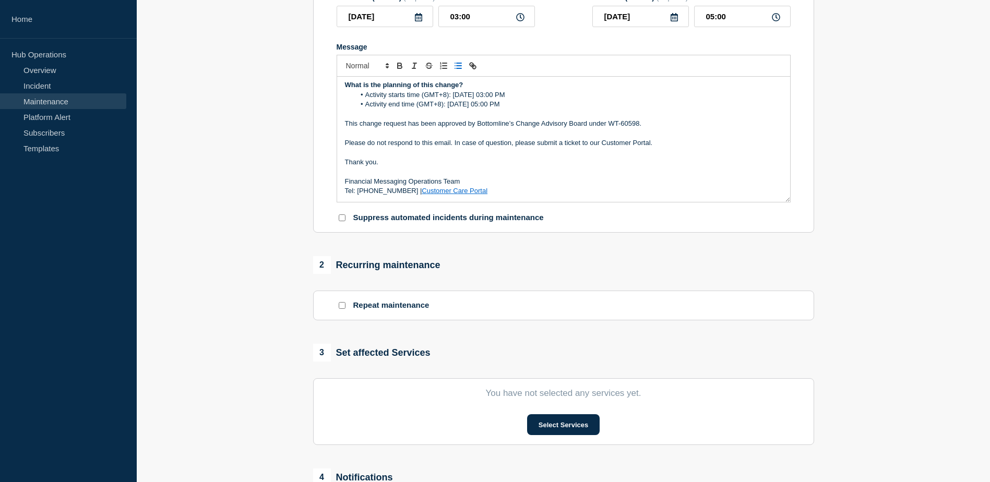
scroll to position [209, 0]
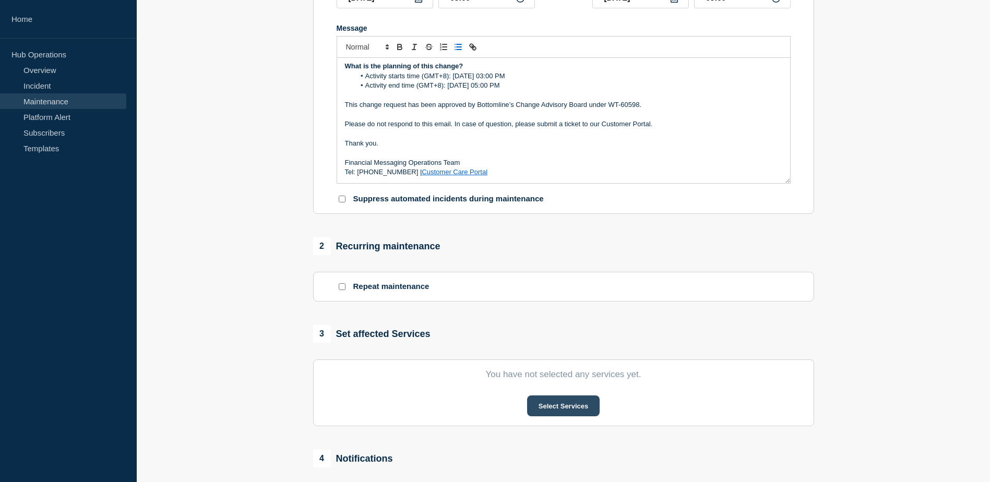
click at [586, 411] on button "Select Services" at bounding box center [563, 406] width 73 height 21
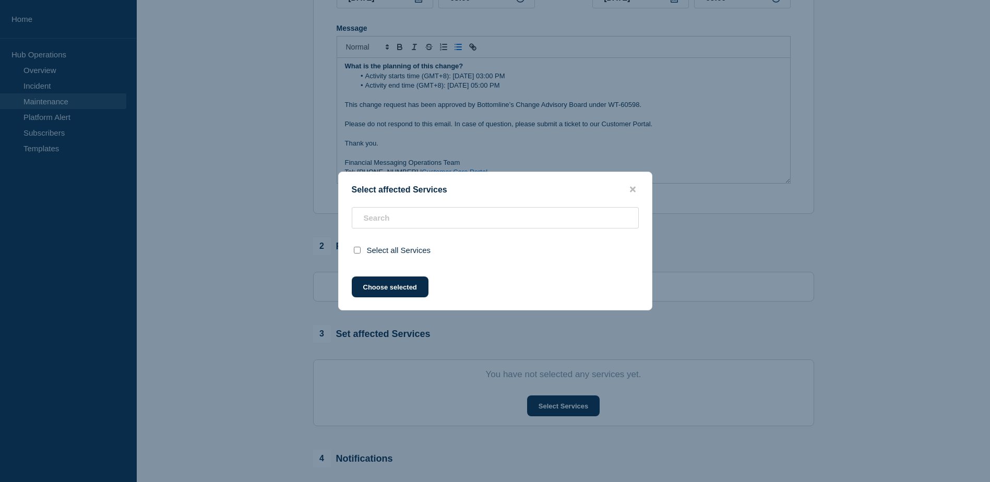
click at [390, 251] on span "Select all Services" at bounding box center [399, 250] width 64 height 9
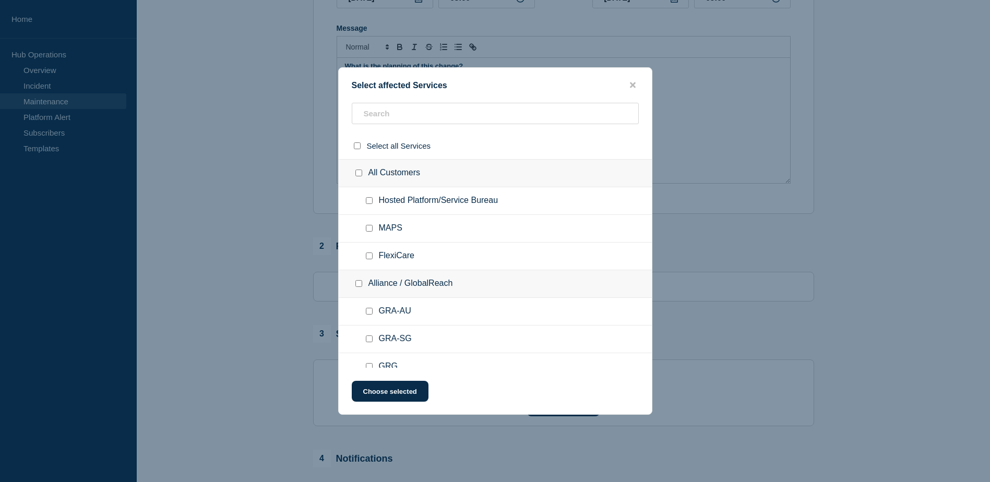
click at [370, 313] on input "GRA-AU checkbox" at bounding box center [369, 311] width 7 height 7
checkbox input "true"
click at [370, 339] on input "GRA-SG checkbox" at bounding box center [369, 339] width 7 height 7
checkbox input "true"
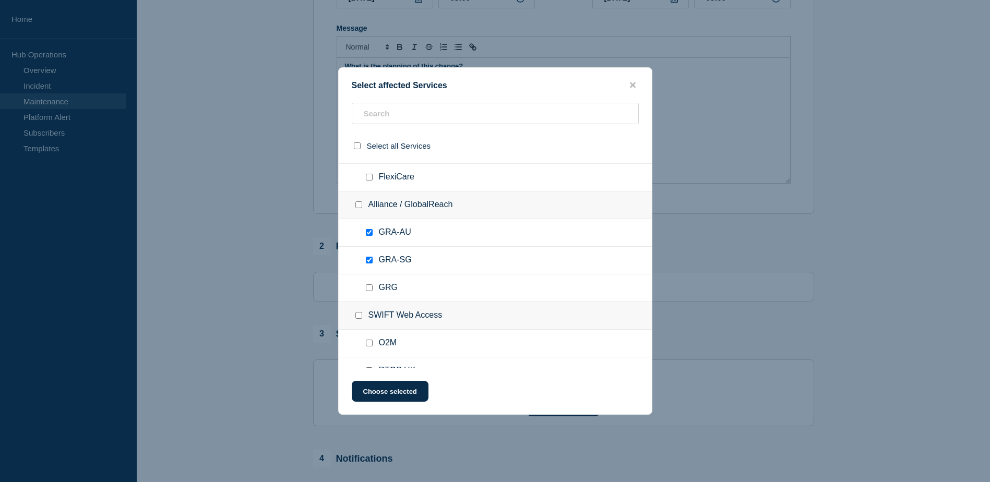
scroll to position [104, 0]
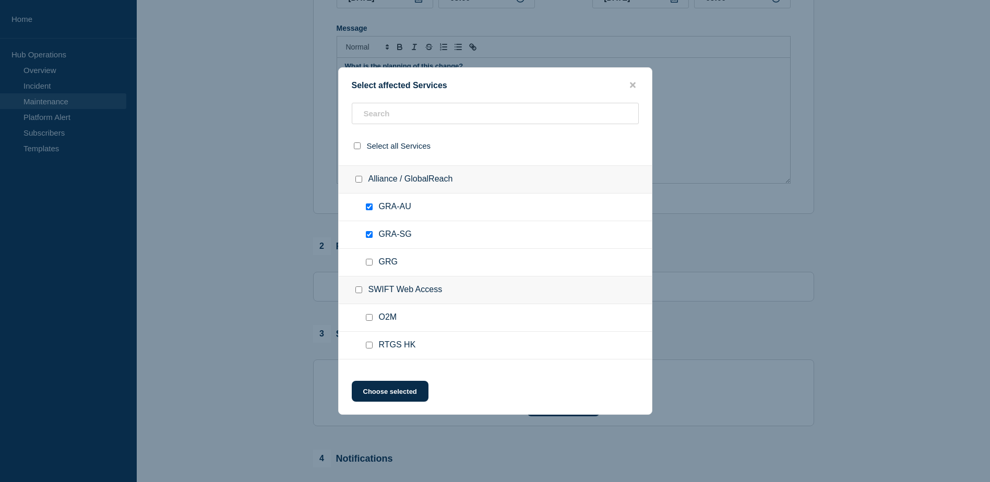
click at [363, 288] on div at bounding box center [360, 290] width 15 height 10
click at [362, 290] on input "SWIFT Web Access checkbox" at bounding box center [358, 289] width 7 height 7
checkbox input "true"
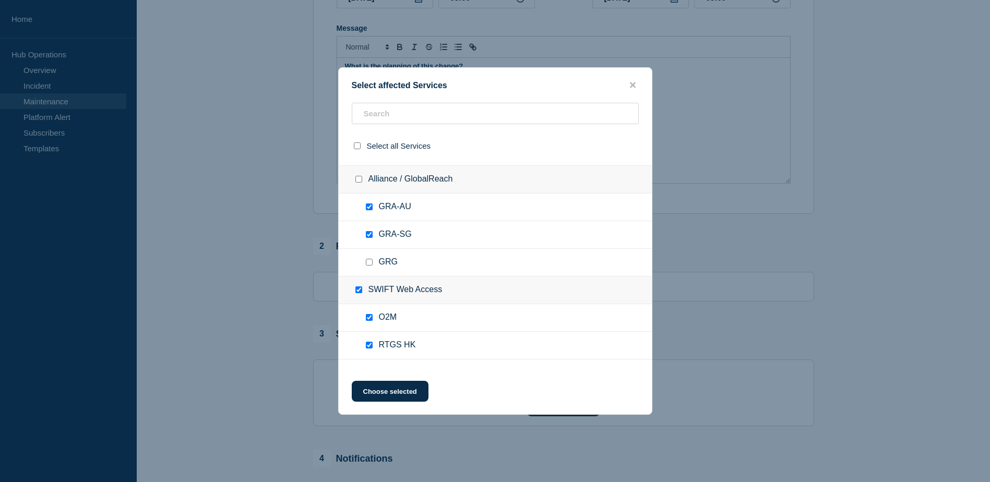
checkbox input "true"
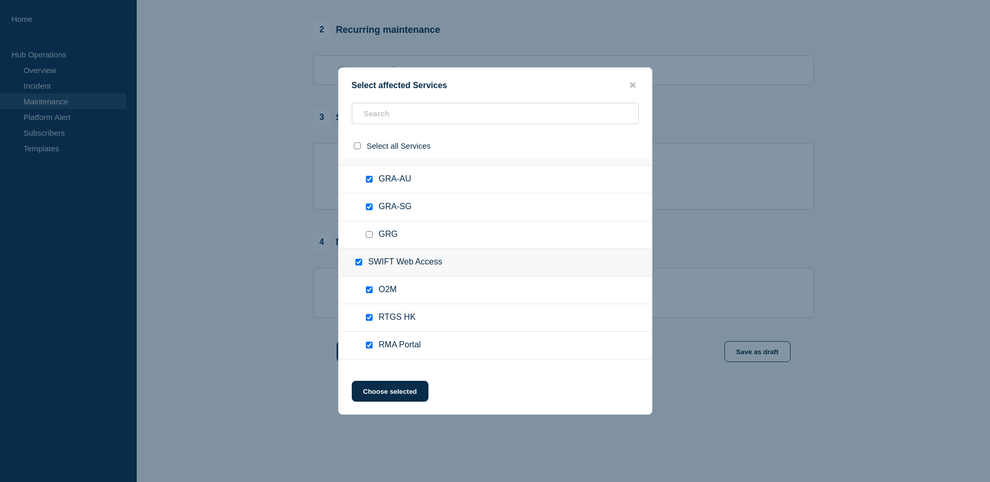
scroll to position [157, 0]
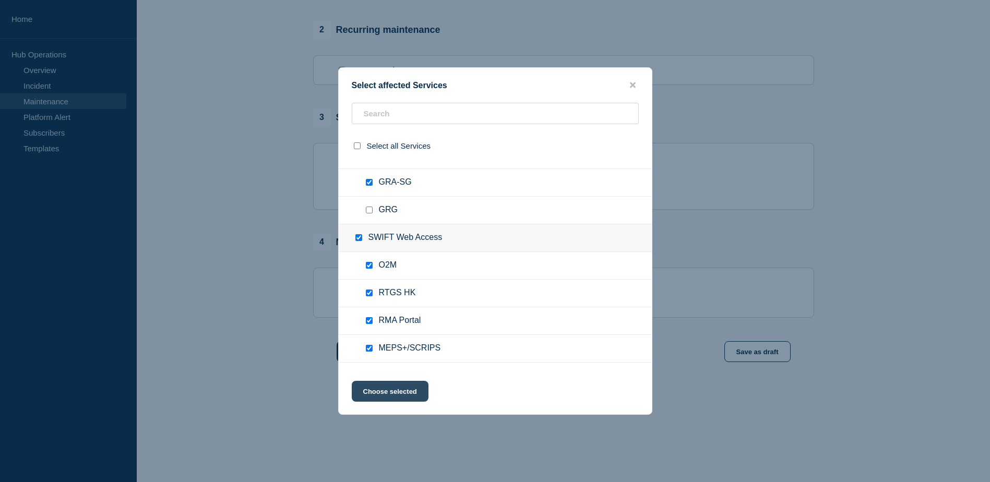
click at [397, 396] on button "Choose selected" at bounding box center [390, 391] width 77 height 21
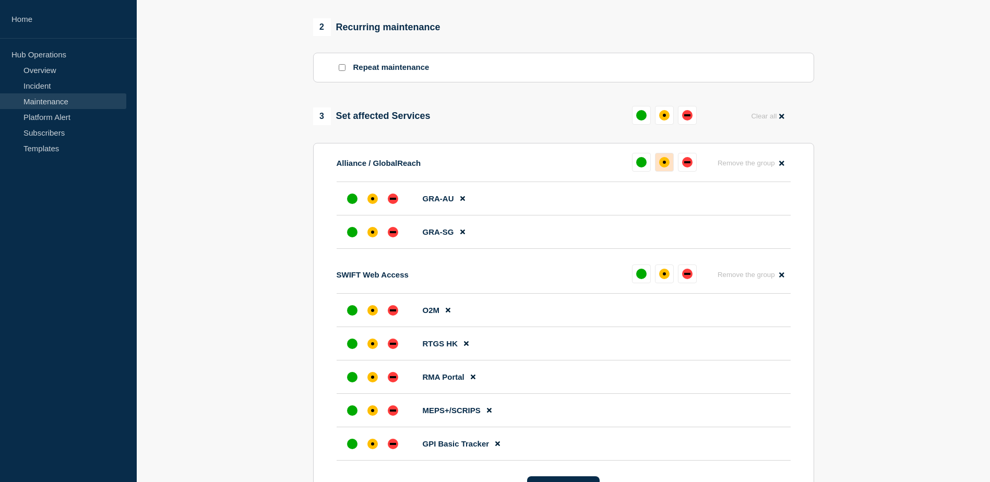
click at [661, 162] on div "affected" at bounding box center [664, 162] width 10 height 10
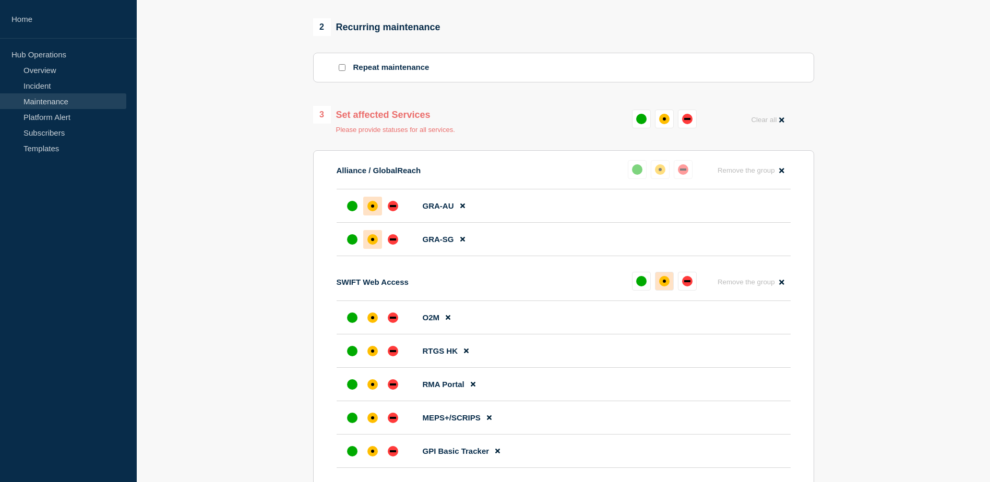
click at [661, 284] on div "affected" at bounding box center [664, 281] width 10 height 10
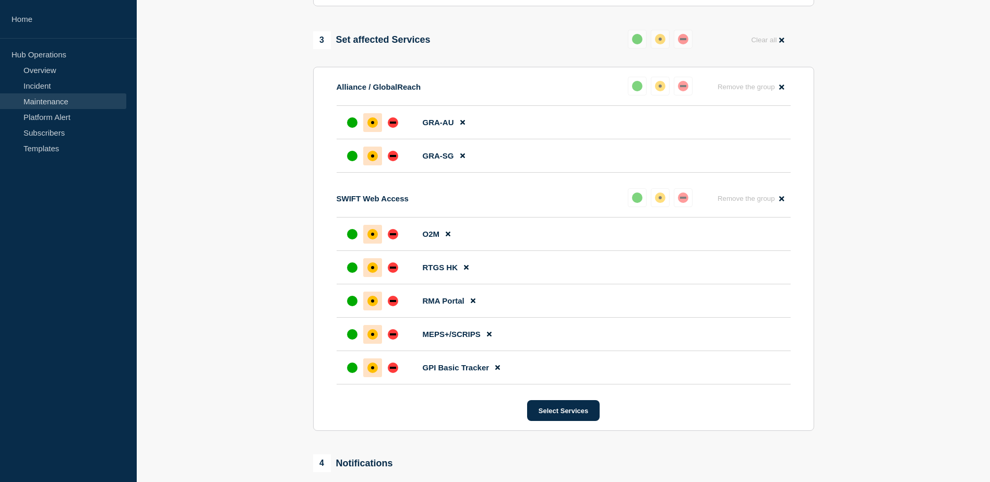
scroll to position [480, 0]
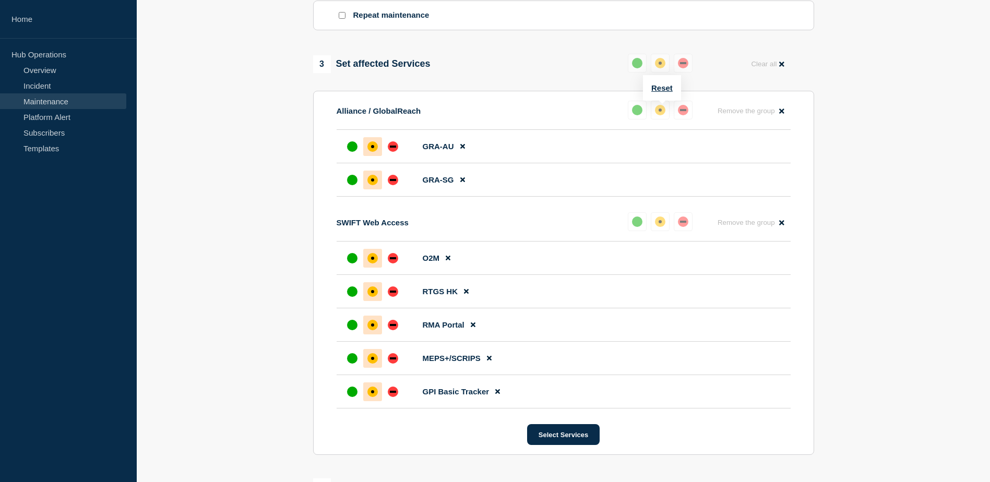
click at [662, 111] on div "affected" at bounding box center [660, 110] width 10 height 10
click at [663, 224] on div "affected" at bounding box center [660, 222] width 10 height 10
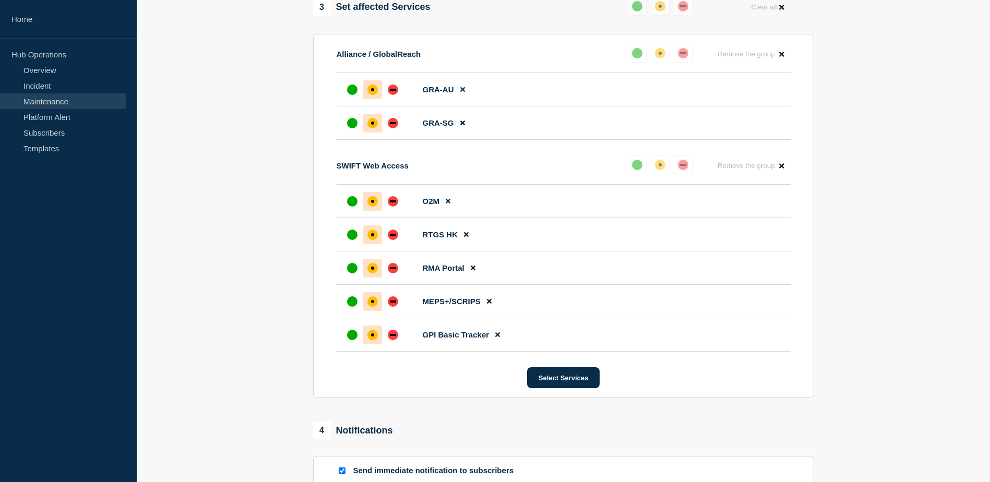
scroll to position [689, 0]
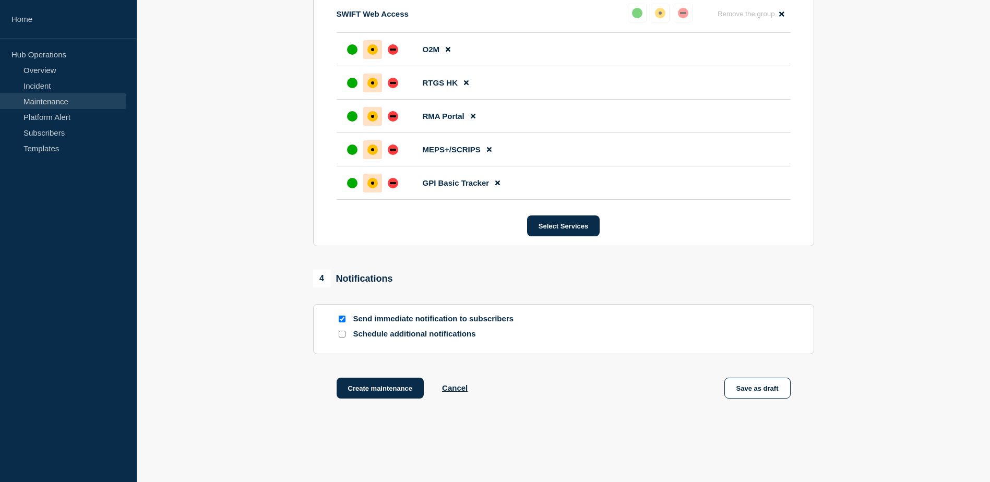
click at [345, 319] on div at bounding box center [342, 319] width 10 height 10
click at [343, 321] on input "Send immediate notification to subscribers" at bounding box center [342, 319] width 7 height 7
checkbox input "false"
click at [770, 393] on button "Save as draft" at bounding box center [757, 388] width 66 height 21
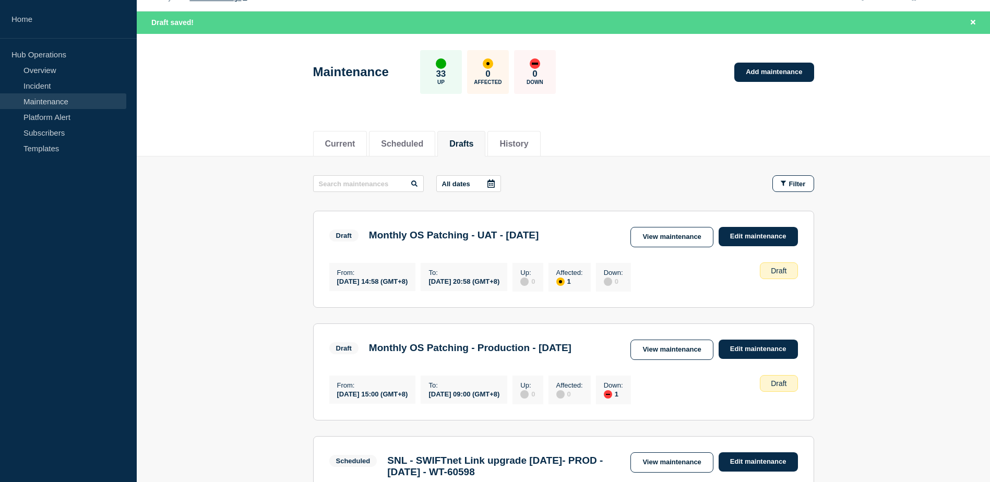
scroll to position [52, 0]
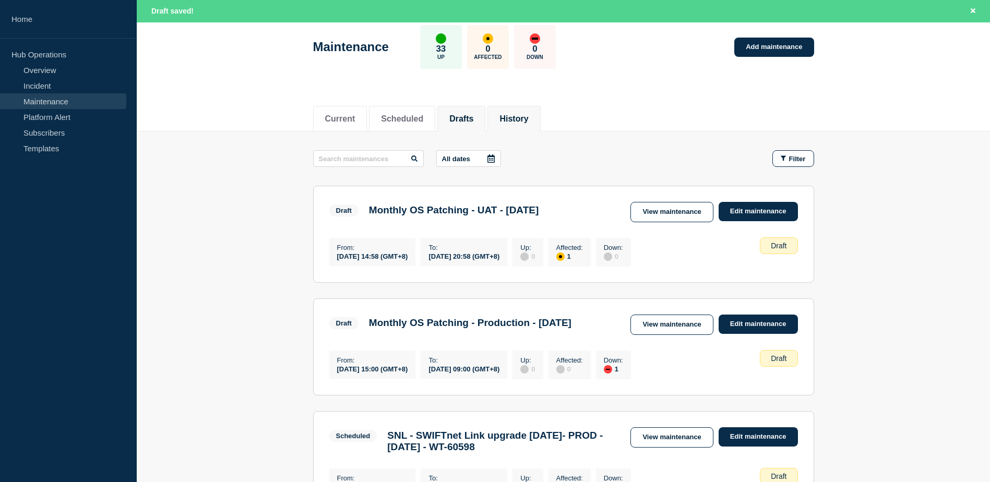
click at [512, 115] on li "History" at bounding box center [513, 119] width 53 height 26
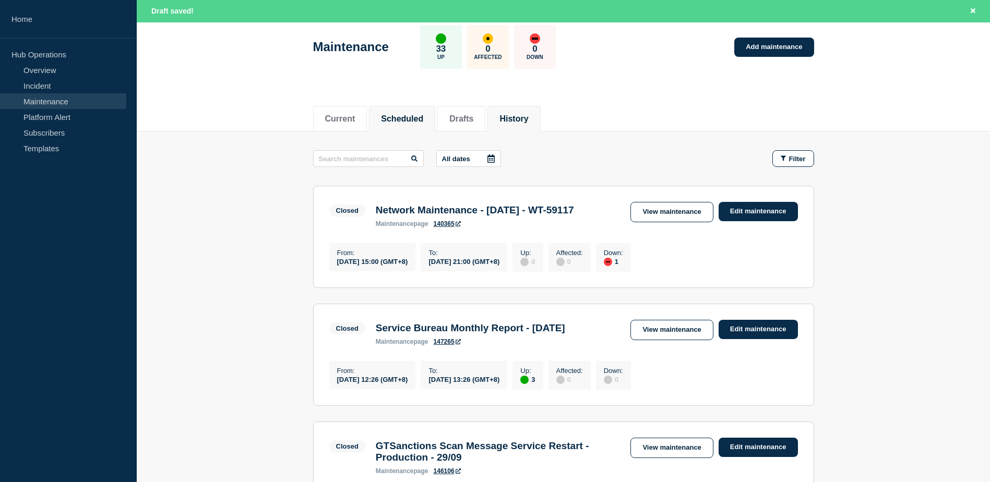
click at [423, 117] on button "Scheduled" at bounding box center [402, 118] width 42 height 9
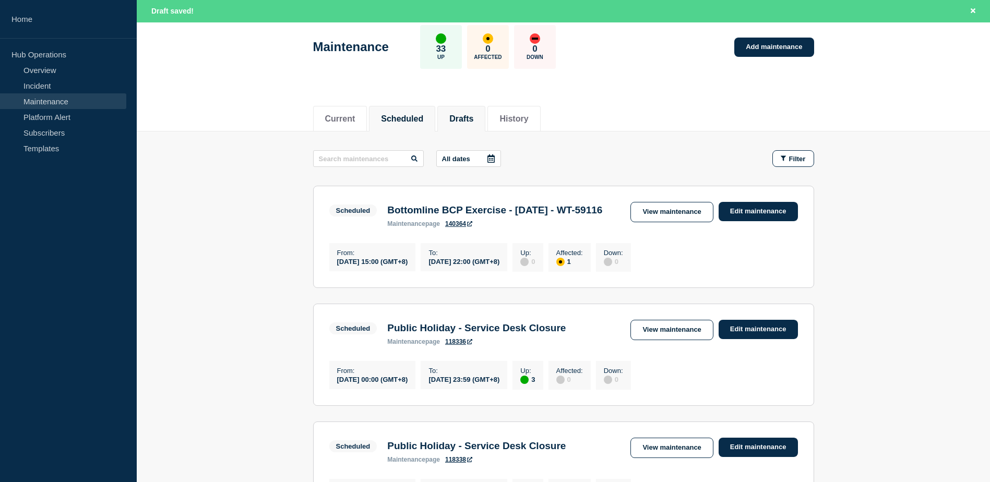
click at [473, 121] on button "Drafts" at bounding box center [461, 118] width 24 height 9
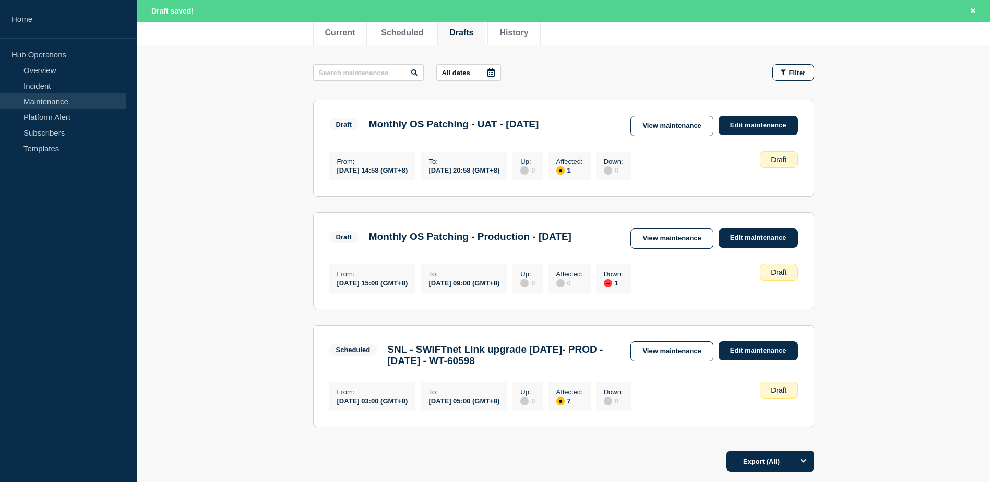
scroll to position [157, 0]
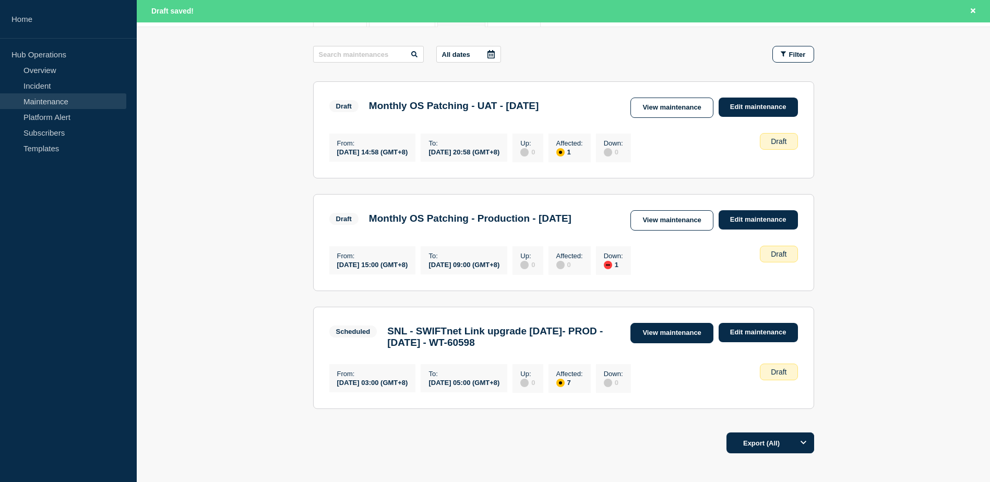
click at [699, 343] on link "View maintenance" at bounding box center [671, 333] width 82 height 20
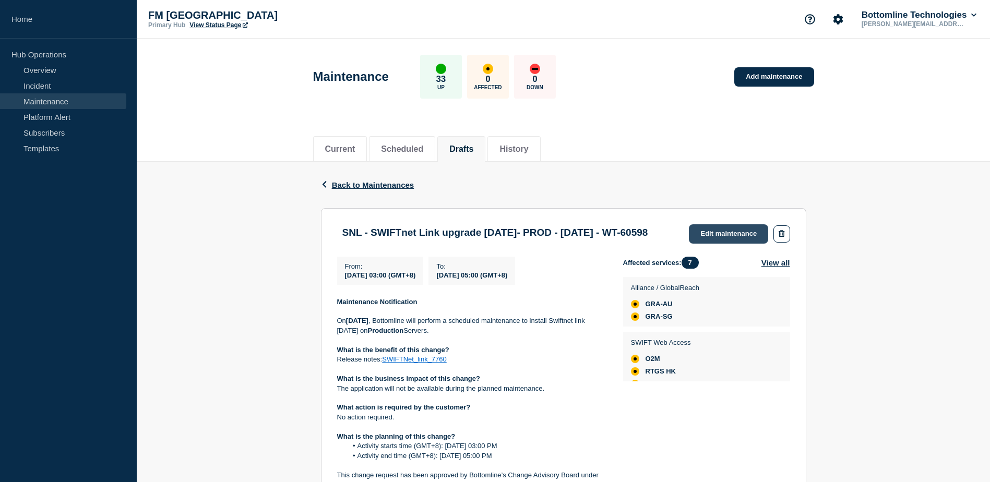
click at [749, 235] on link "Edit maintenance" at bounding box center [728, 233] width 79 height 19
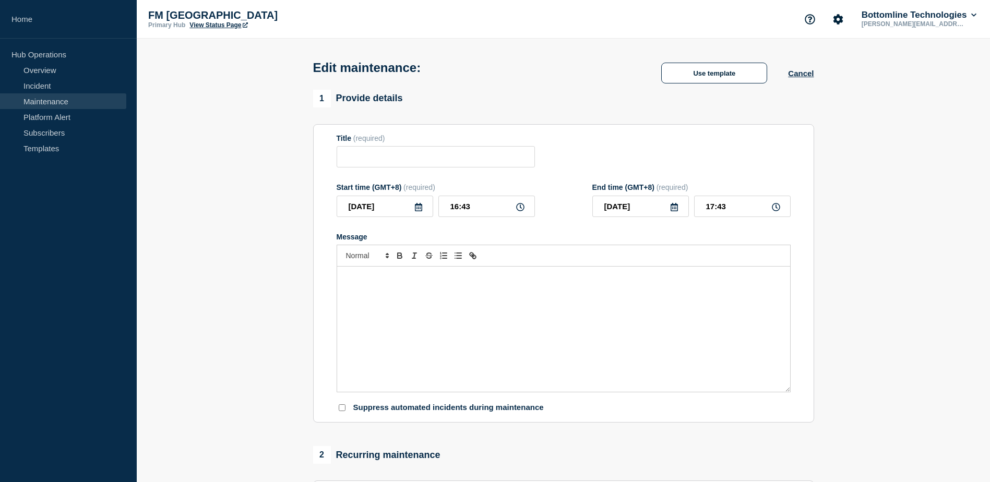
type input "SNL - SWIFTnet Link upgrade [DATE]- PROD - [DATE] - WT-60598"
type input "[DATE]"
type input "03:00"
type input "[DATE]"
type input "05:00"
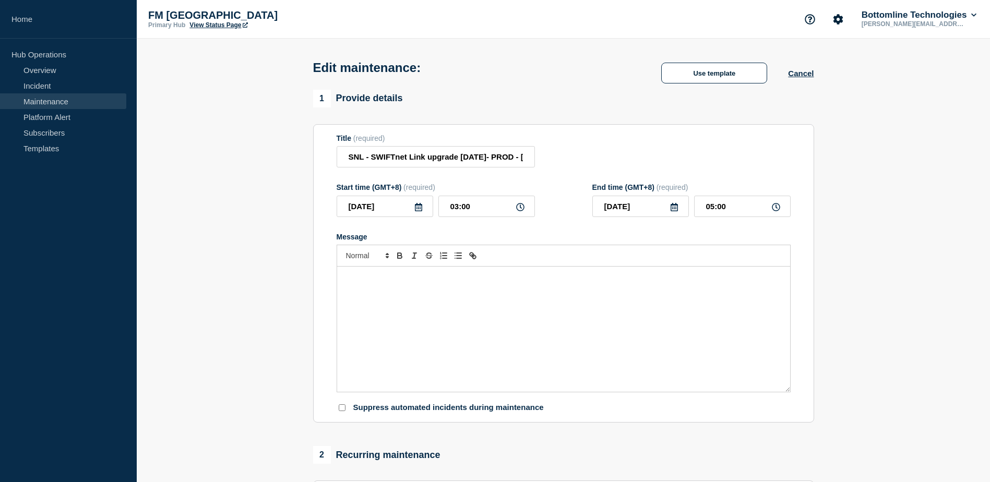
checkbox input "false"
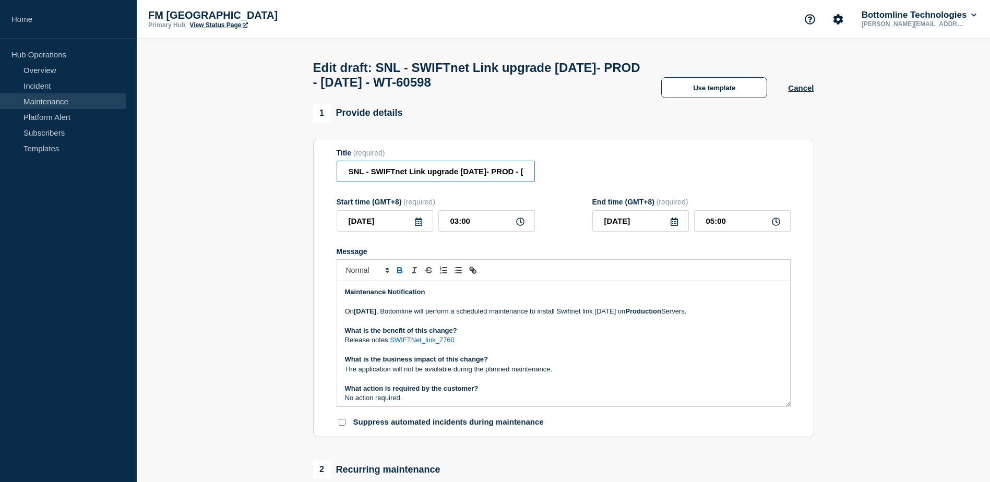
click at [394, 177] on input "SNL - SWIFTnet Link upgrade [DATE]- PROD - [DATE] - WT-60598" at bounding box center [436, 171] width 198 height 21
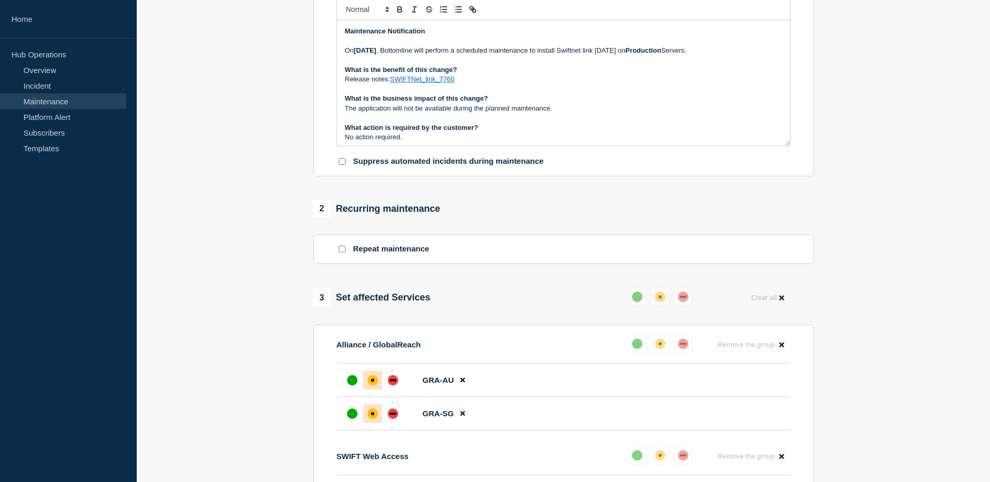
type input "SNL - SwiftNet Link upgrade [DATE]- PROD - [DATE] - WT-60598"
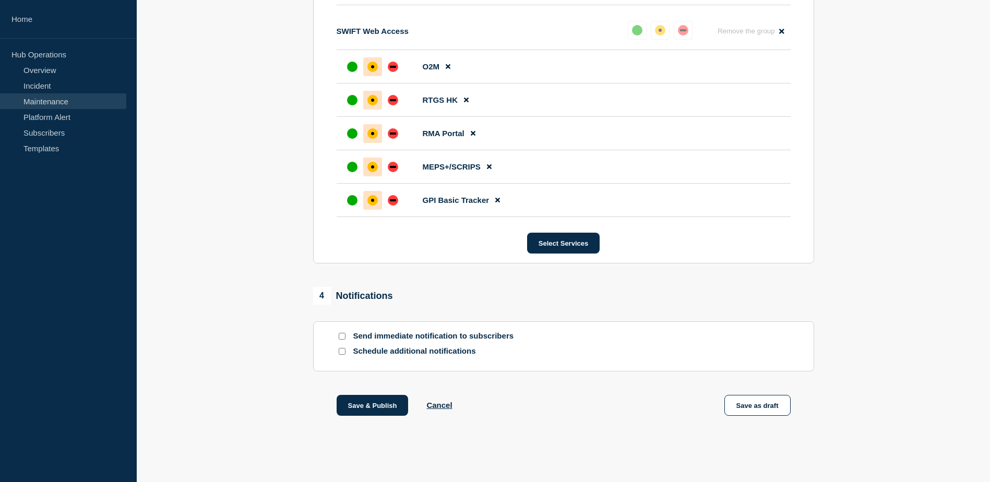
scroll to position [693, 0]
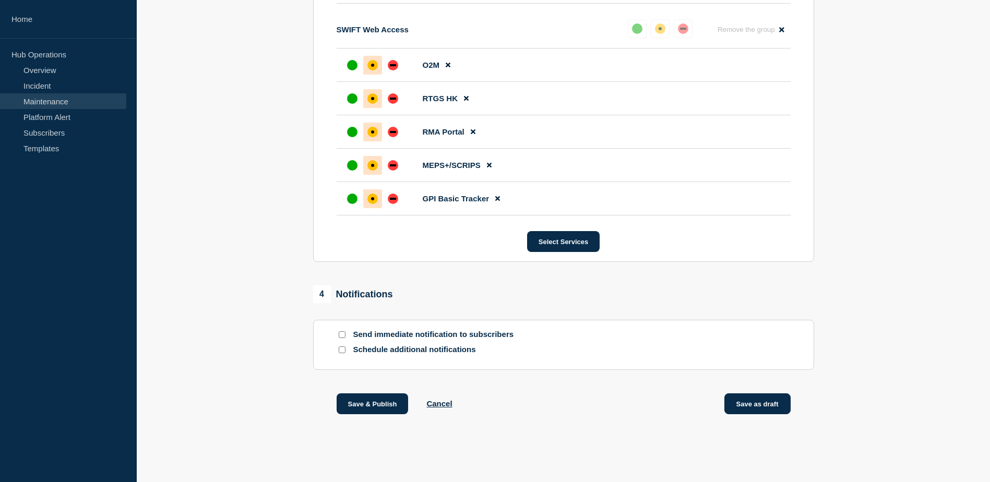
click at [750, 400] on button "Save as draft" at bounding box center [757, 403] width 66 height 21
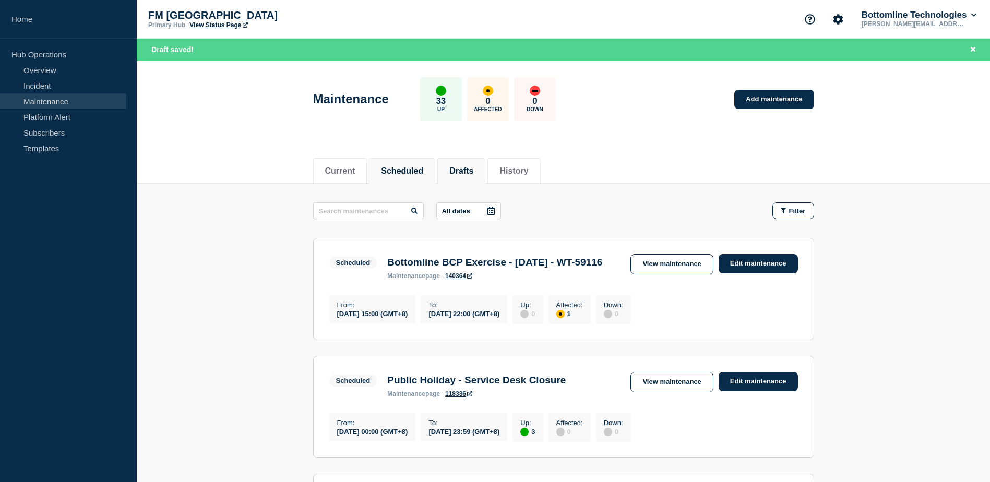
click at [466, 159] on li "Drafts" at bounding box center [461, 171] width 48 height 26
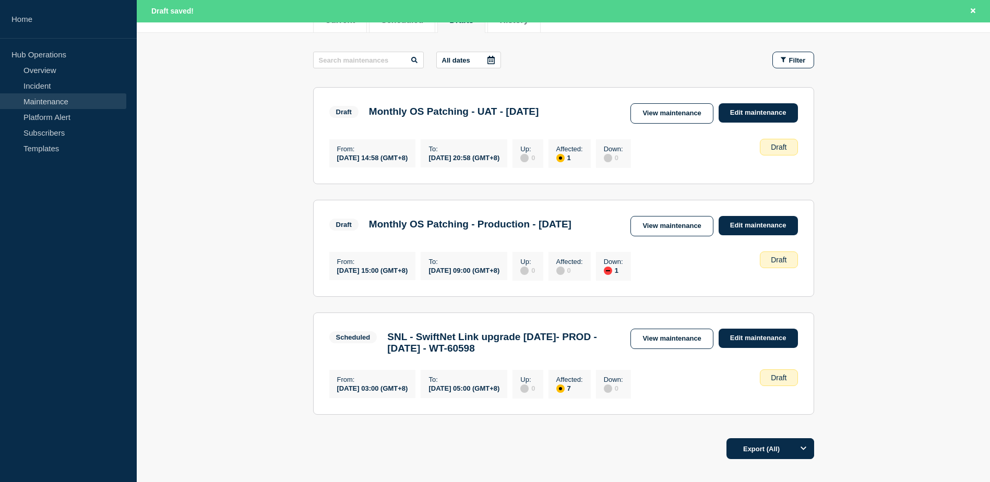
scroll to position [157, 0]
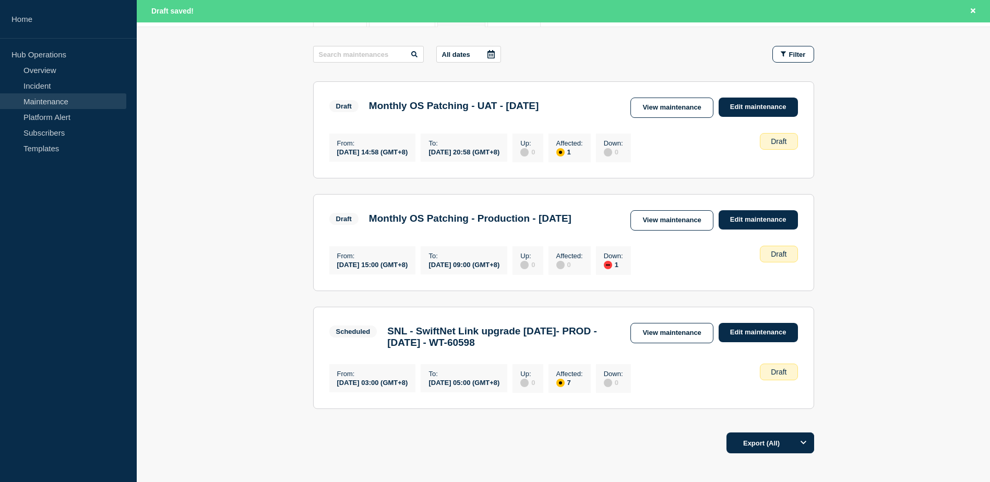
drag, startPoint x: 663, startPoint y: 339, endPoint x: 669, endPoint y: 345, distance: 8.5
click at [664, 340] on link "View maintenance" at bounding box center [671, 333] width 82 height 20
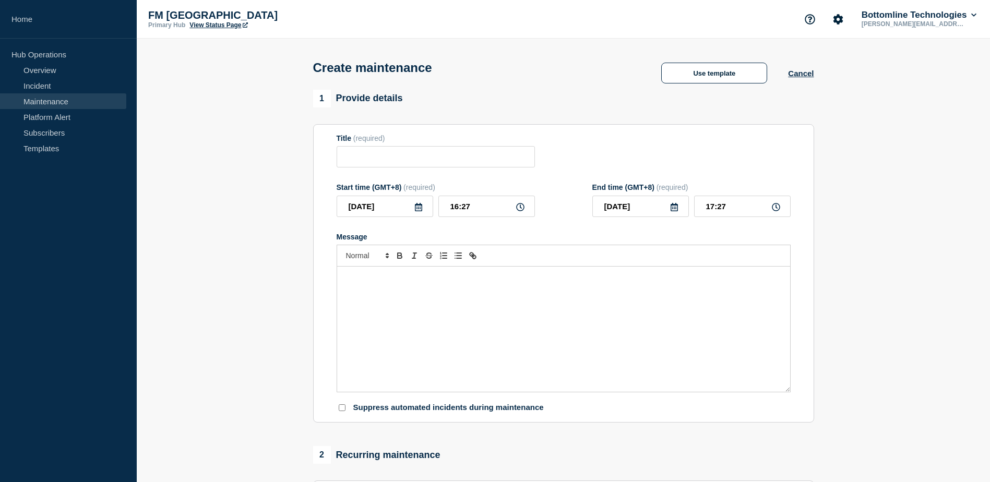
click at [73, 103] on link "Maintenance" at bounding box center [63, 101] width 126 height 16
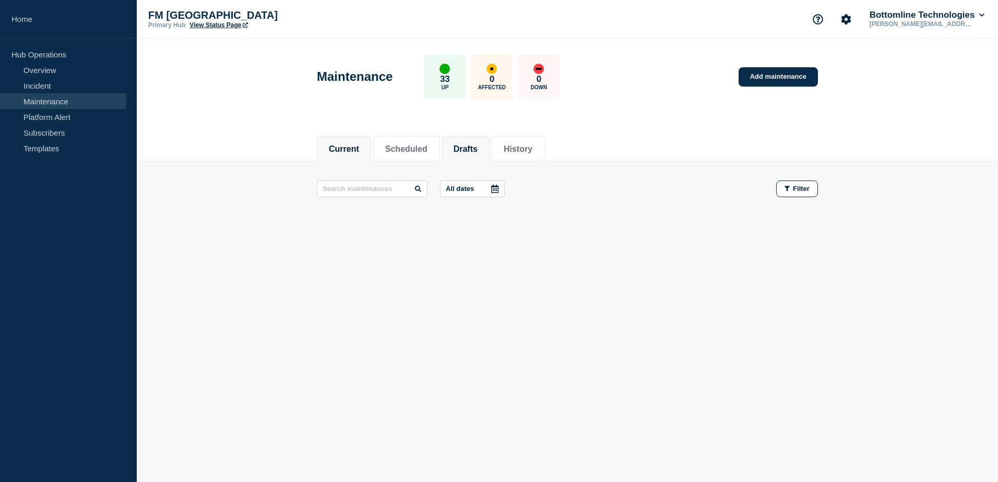
click at [476, 157] on li "Drafts" at bounding box center [465, 149] width 48 height 26
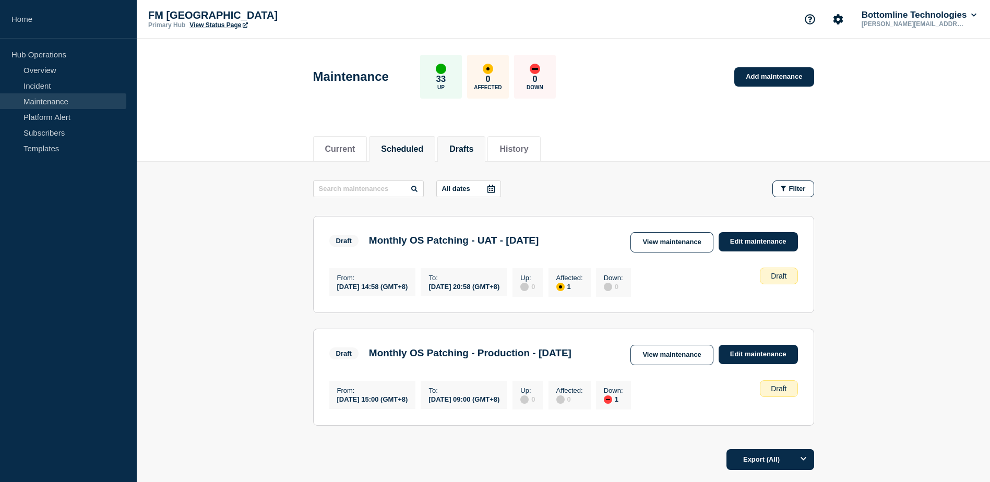
click at [406, 155] on li "Scheduled" at bounding box center [402, 149] width 66 height 26
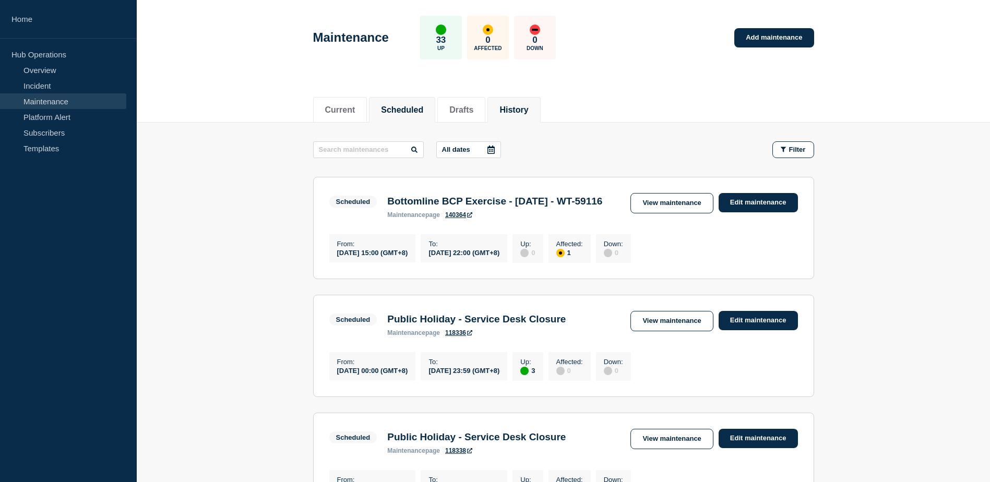
scroll to position [28, 0]
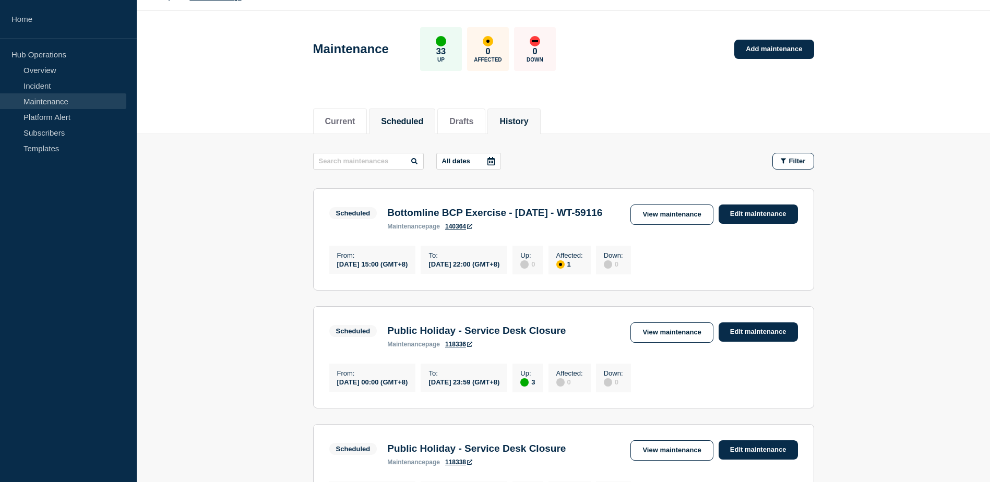
click at [514, 127] on li "History" at bounding box center [513, 122] width 53 height 26
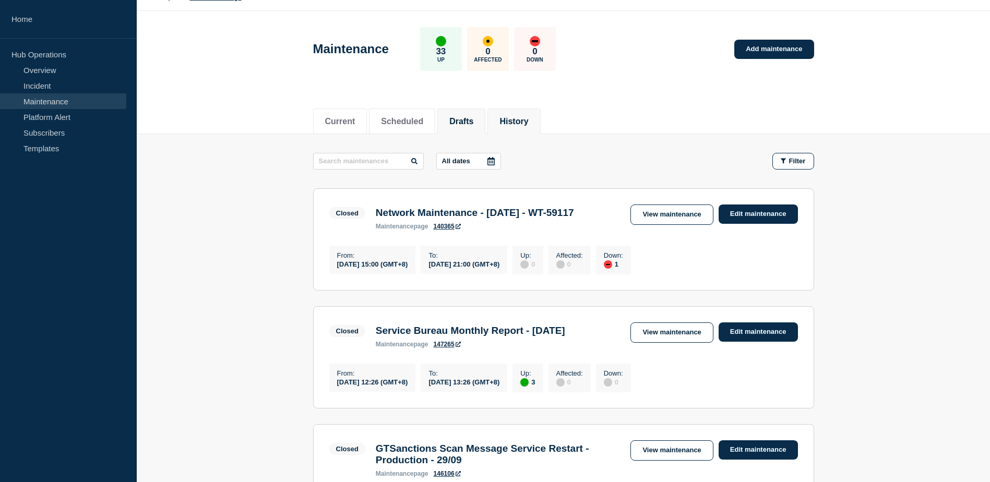
click at [484, 128] on li "Drafts" at bounding box center [461, 122] width 48 height 26
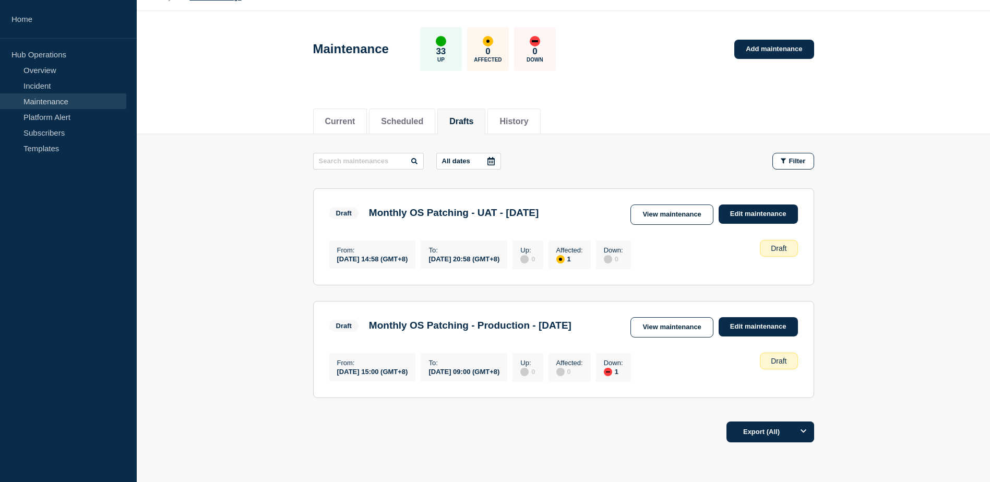
click at [500, 122] on ul "Current Scheduled Drafts History" at bounding box center [428, 122] width 230 height 26
click at [512, 119] on li "History" at bounding box center [513, 122] width 53 height 26
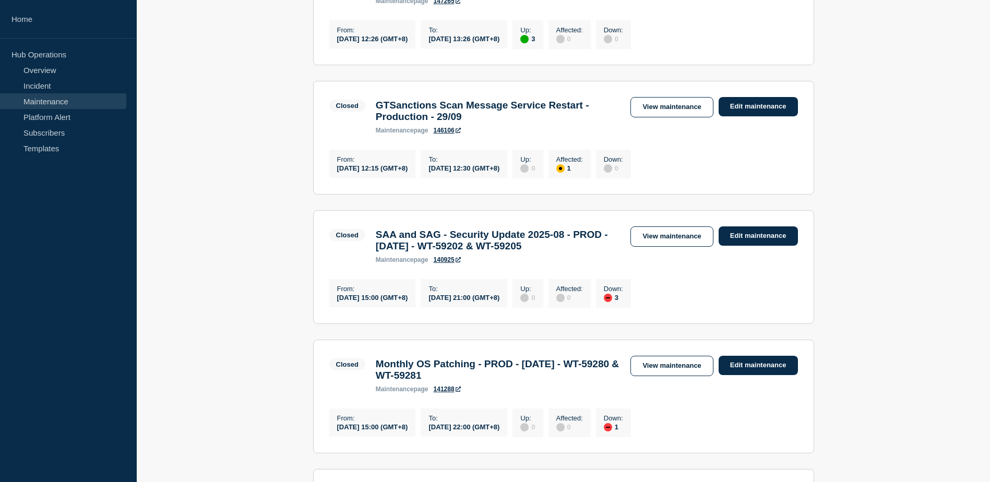
scroll to position [393, 0]
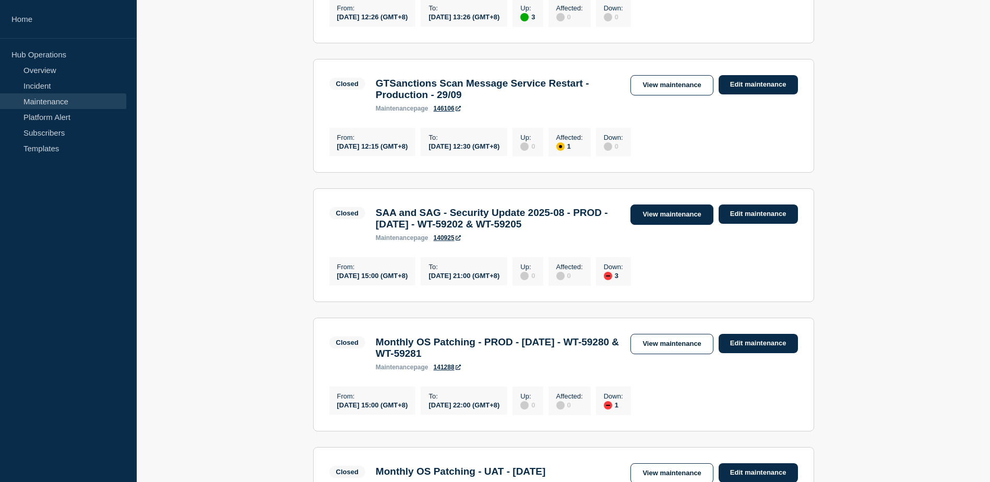
click at [656, 225] on link "View maintenance" at bounding box center [671, 215] width 82 height 20
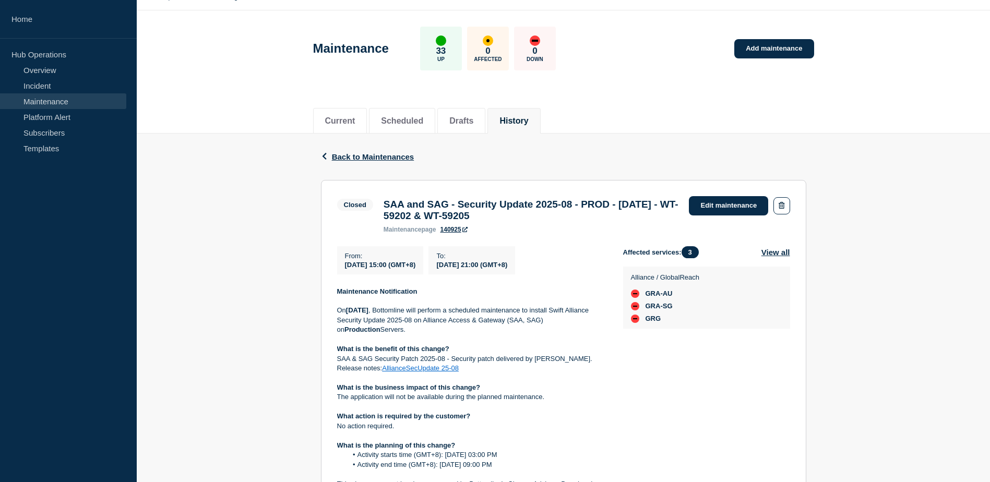
scroll to position [104, 0]
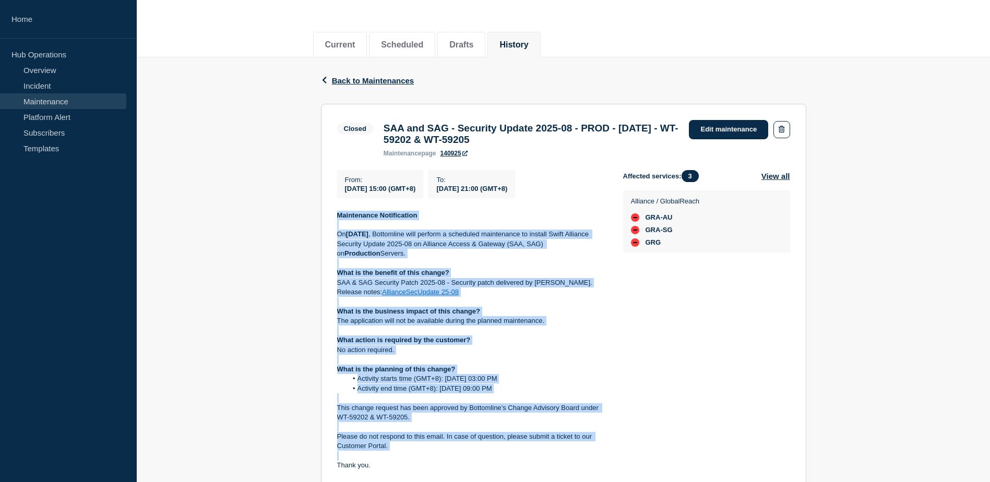
drag, startPoint x: 337, startPoint y: 221, endPoint x: 393, endPoint y: 464, distance: 249.6
click at [393, 464] on div "Maintenance Notification [DATE][DATE] , Bottomline will perform a scheduled mai…" at bounding box center [471, 355] width 269 height 289
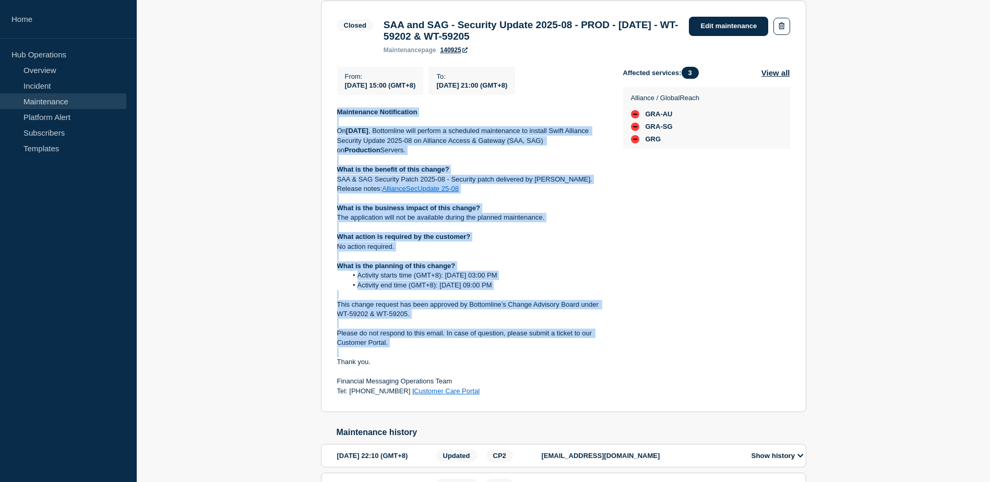
scroll to position [209, 0]
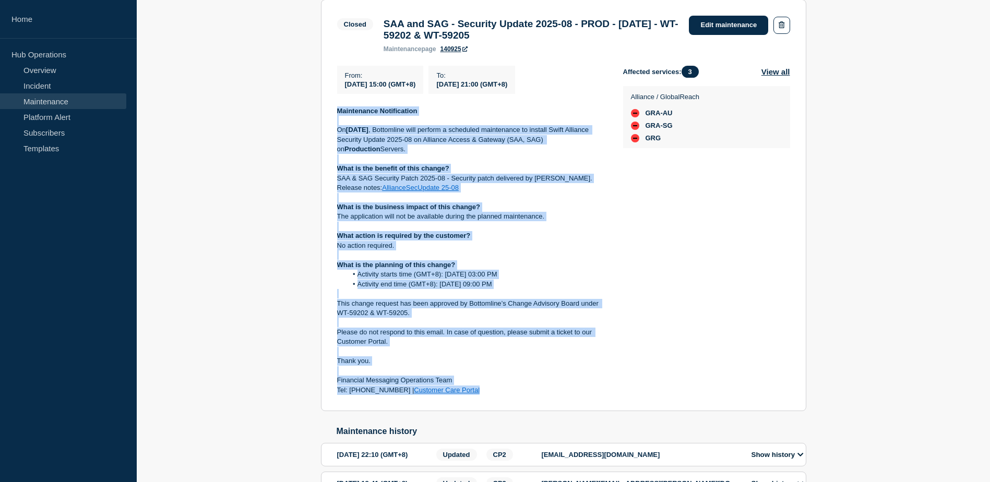
click at [472, 394] on p "Tel: +65 3129 2265 | Customer Care Portal" at bounding box center [471, 390] width 269 height 9
drag, startPoint x: 472, startPoint y: 394, endPoint x: 423, endPoint y: 241, distance: 160.9
copy div "Maintenance Notification [DATE][DATE] , Bottomline will perform a scheduled mai…"
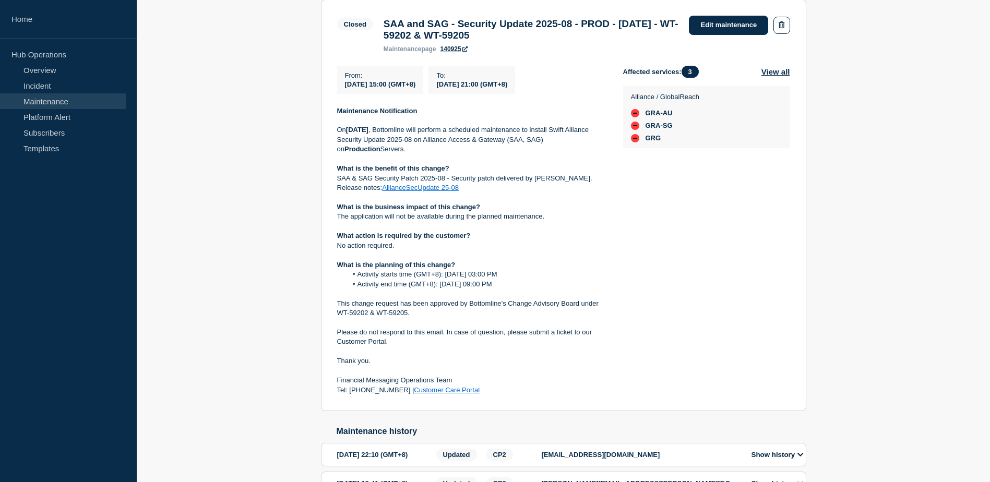
click at [853, 174] on div "Back Back to Maintenances Closed SAA and SAG - Security Update 2025-08 - PROD -…" at bounding box center [563, 269] width 853 height 633
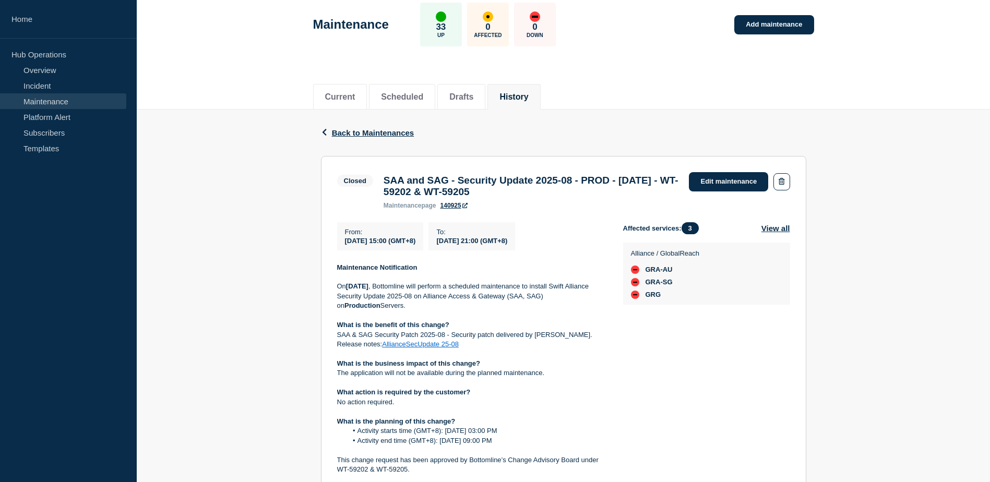
scroll to position [0, 0]
